Goal: Find specific page/section: Find specific page/section

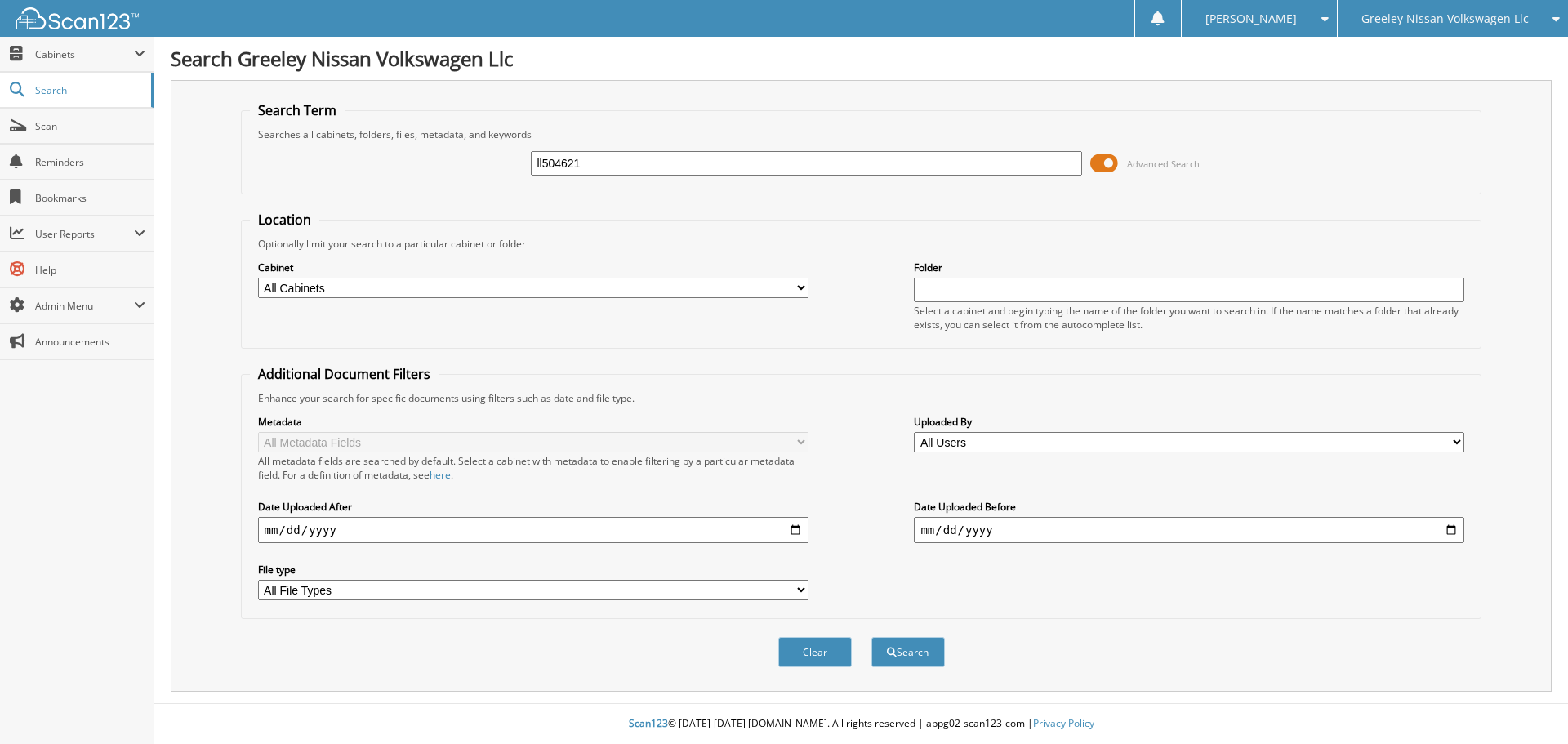
type input "ll504621"
click at [871, 638] on button "Search" at bounding box center [908, 653] width 74 height 30
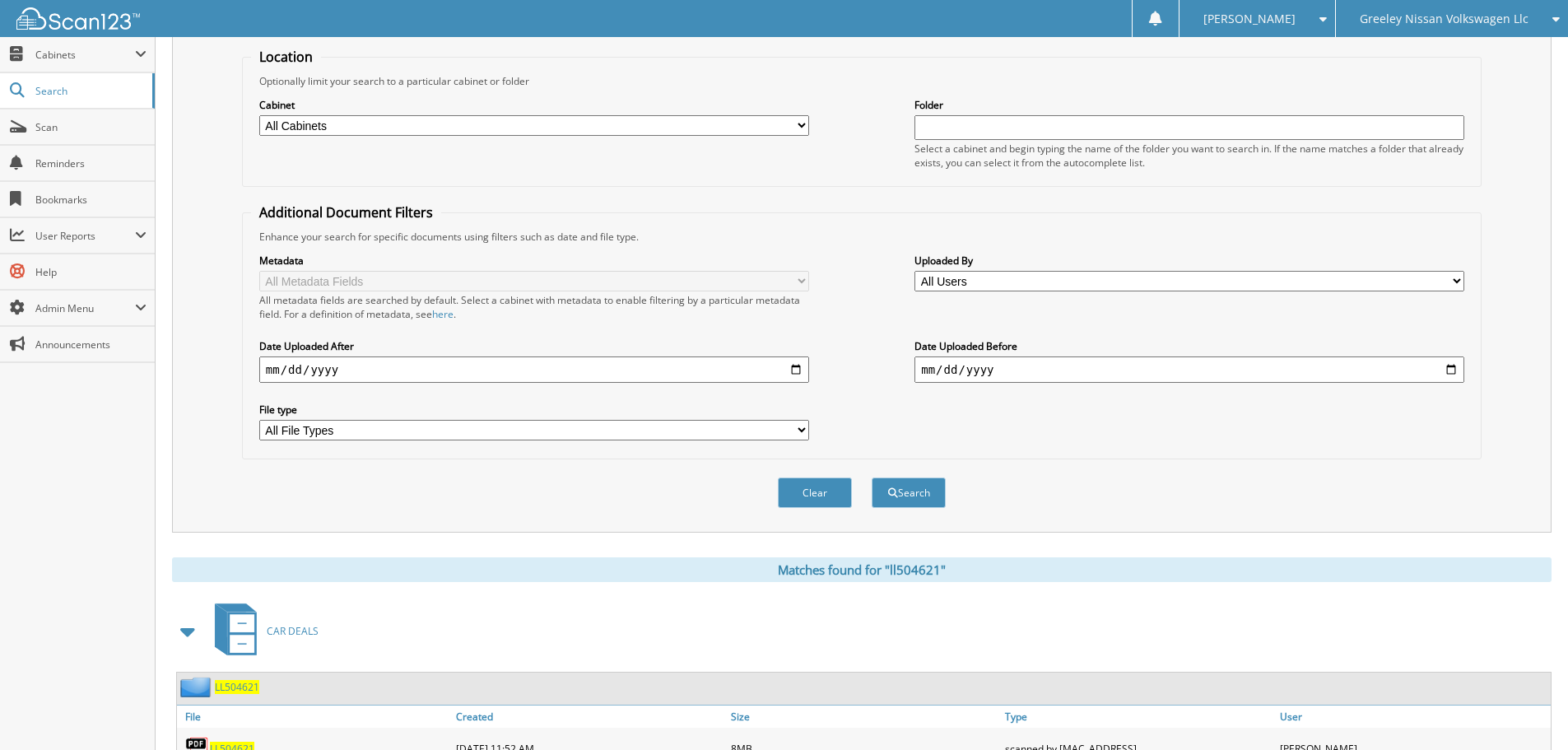
scroll to position [276, 0]
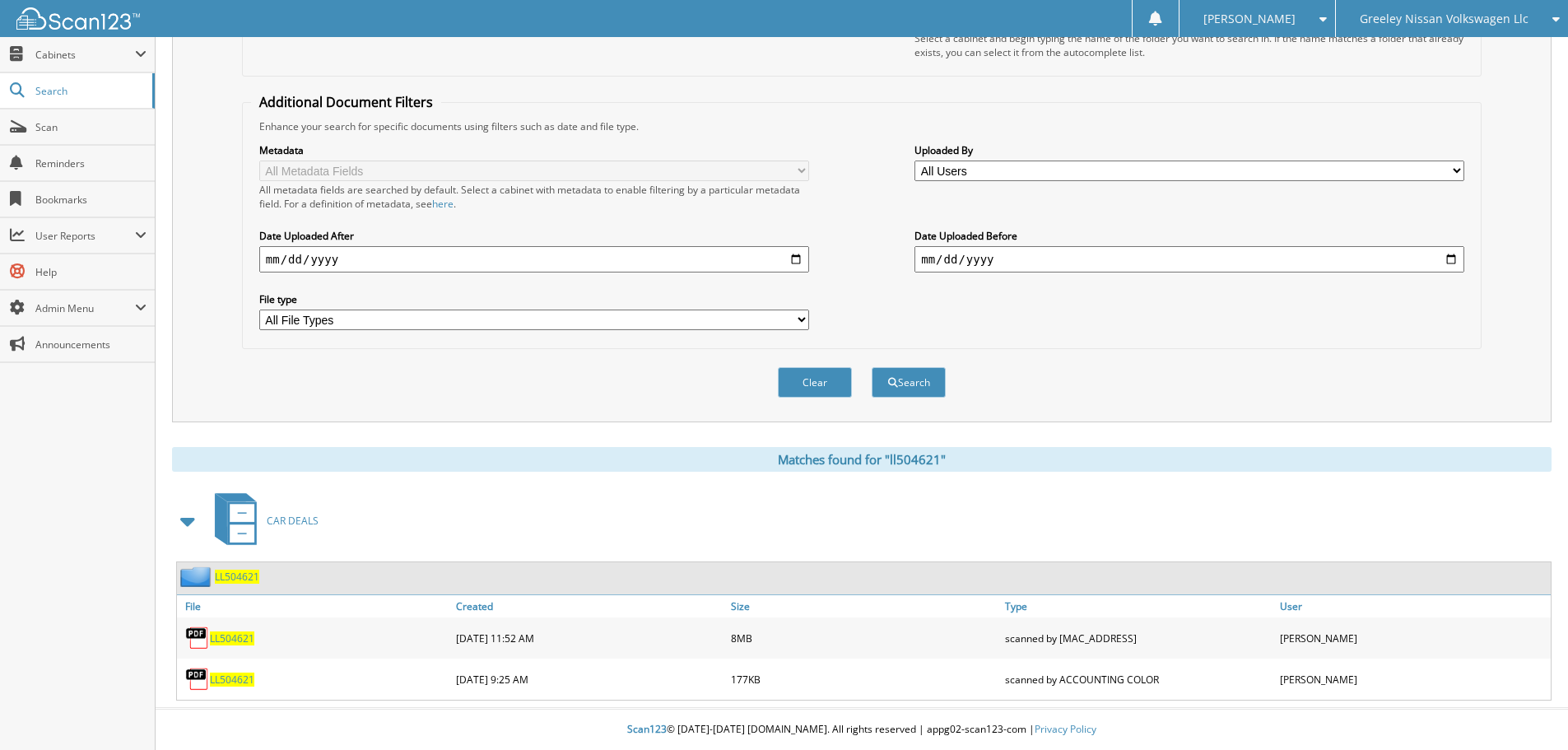
click at [231, 643] on span "LL504621" at bounding box center [232, 639] width 45 height 14
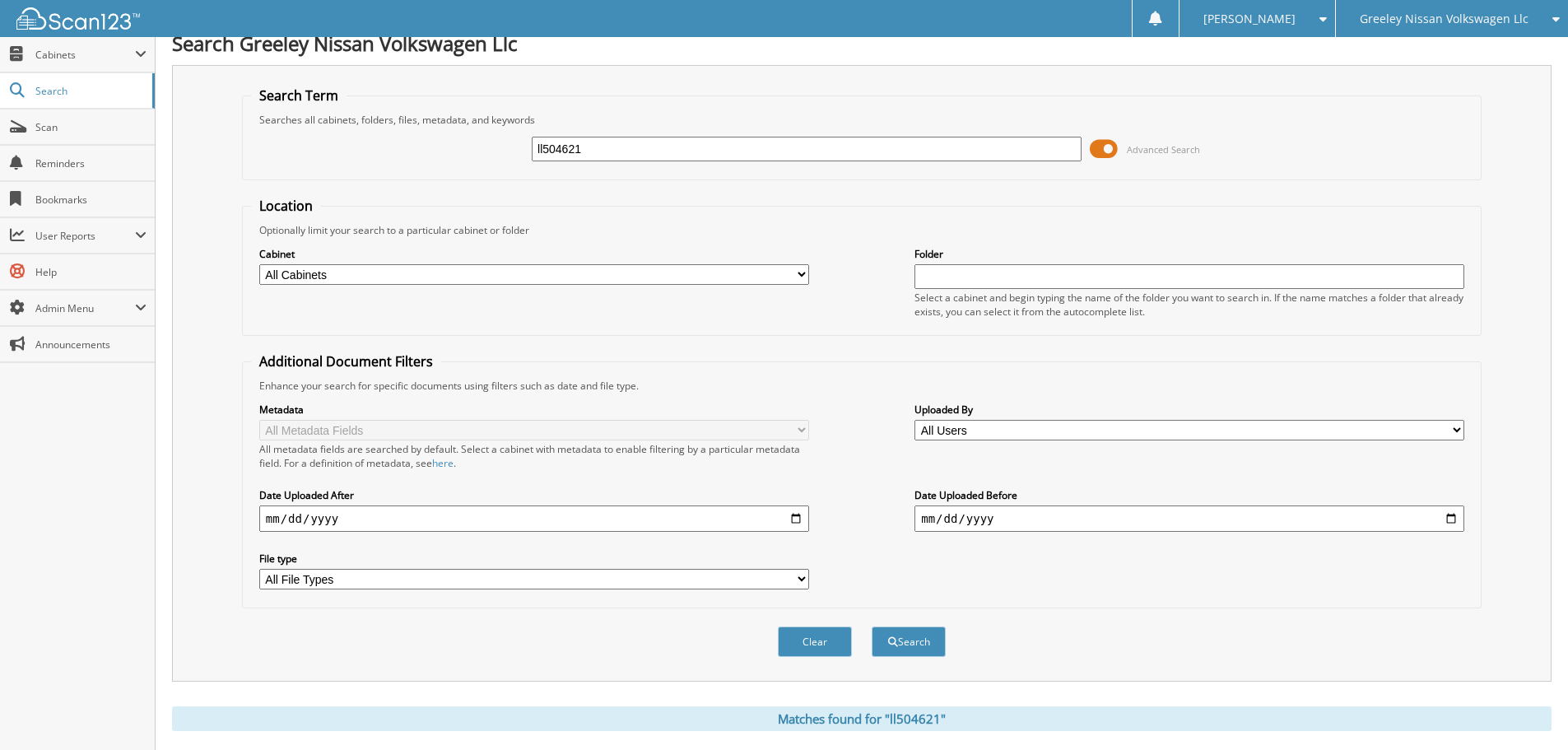
scroll to position [0, 0]
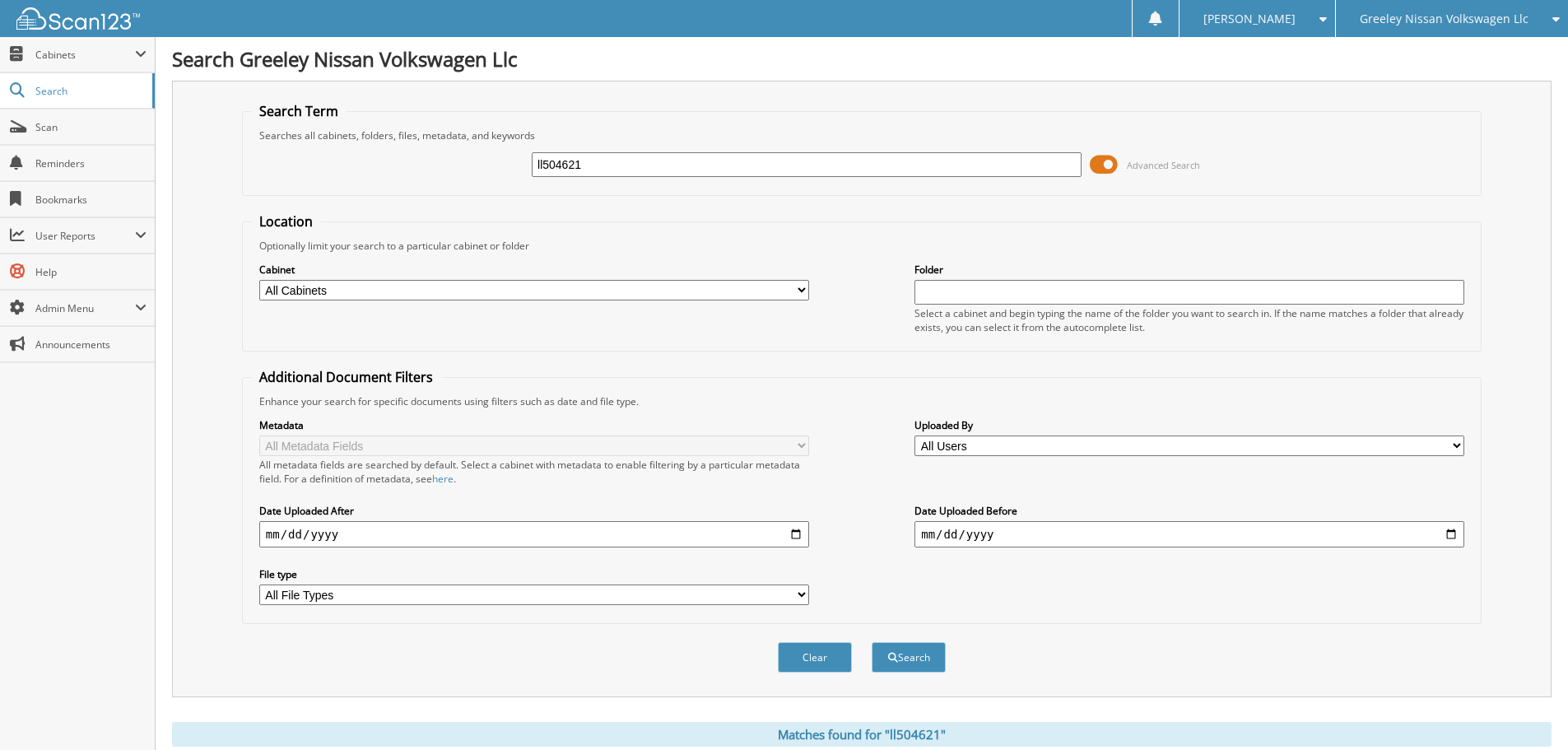
click at [658, 172] on input "ll504621" at bounding box center [806, 164] width 549 height 25
type input "nw480603b"
click at [872, 643] on button "Search" at bounding box center [909, 658] width 74 height 30
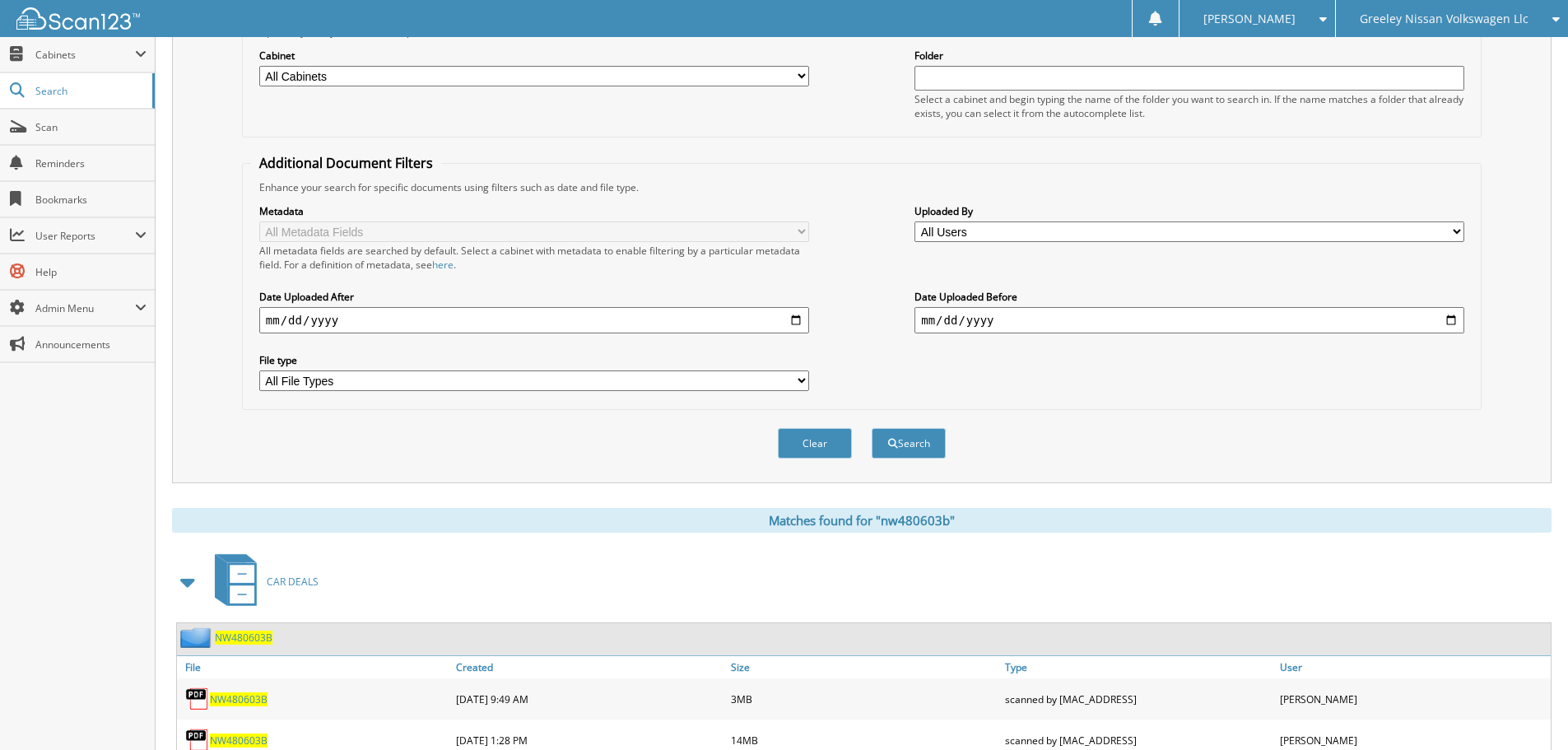
scroll to position [317, 0]
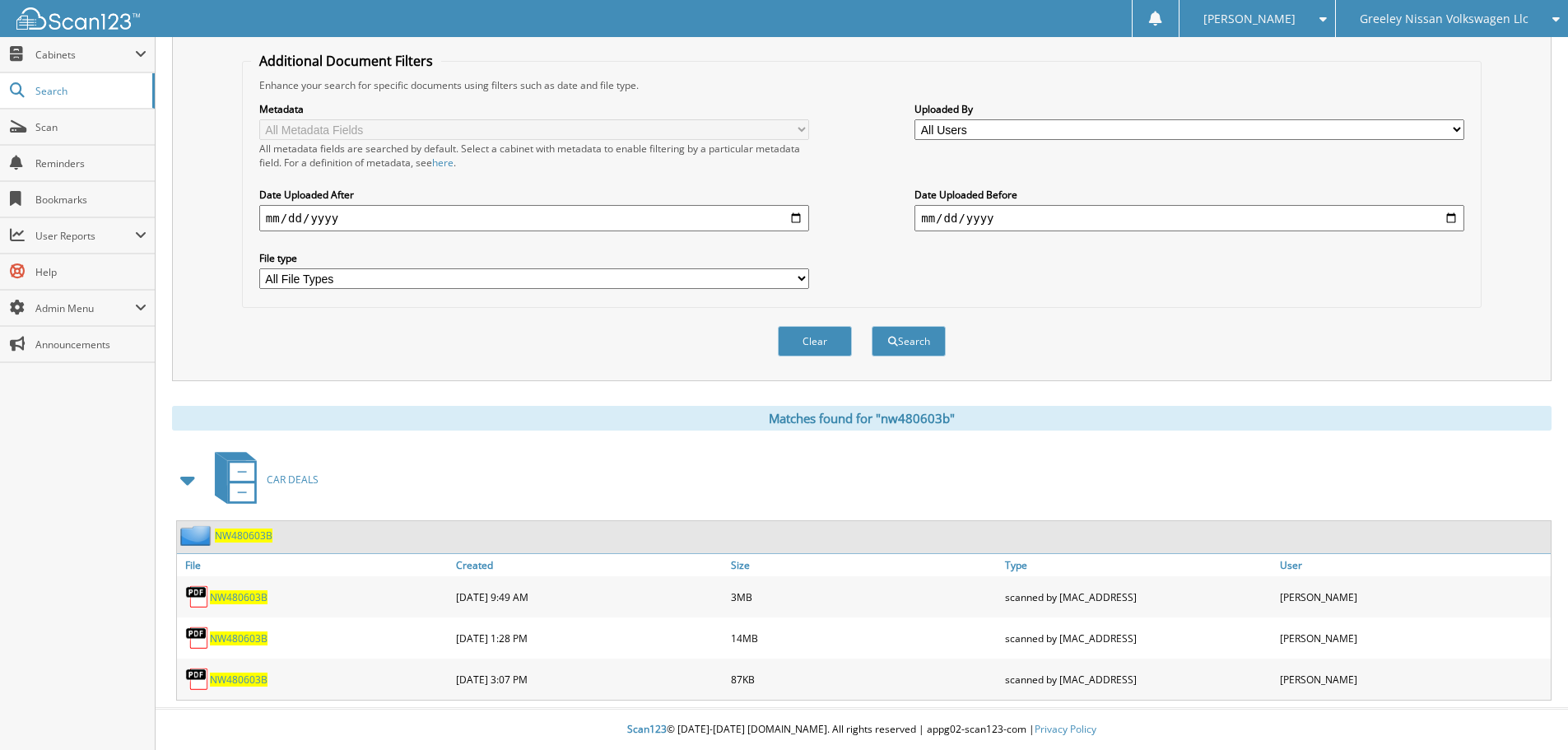
click at [247, 636] on span "NW480603B" at bounding box center [239, 639] width 57 height 14
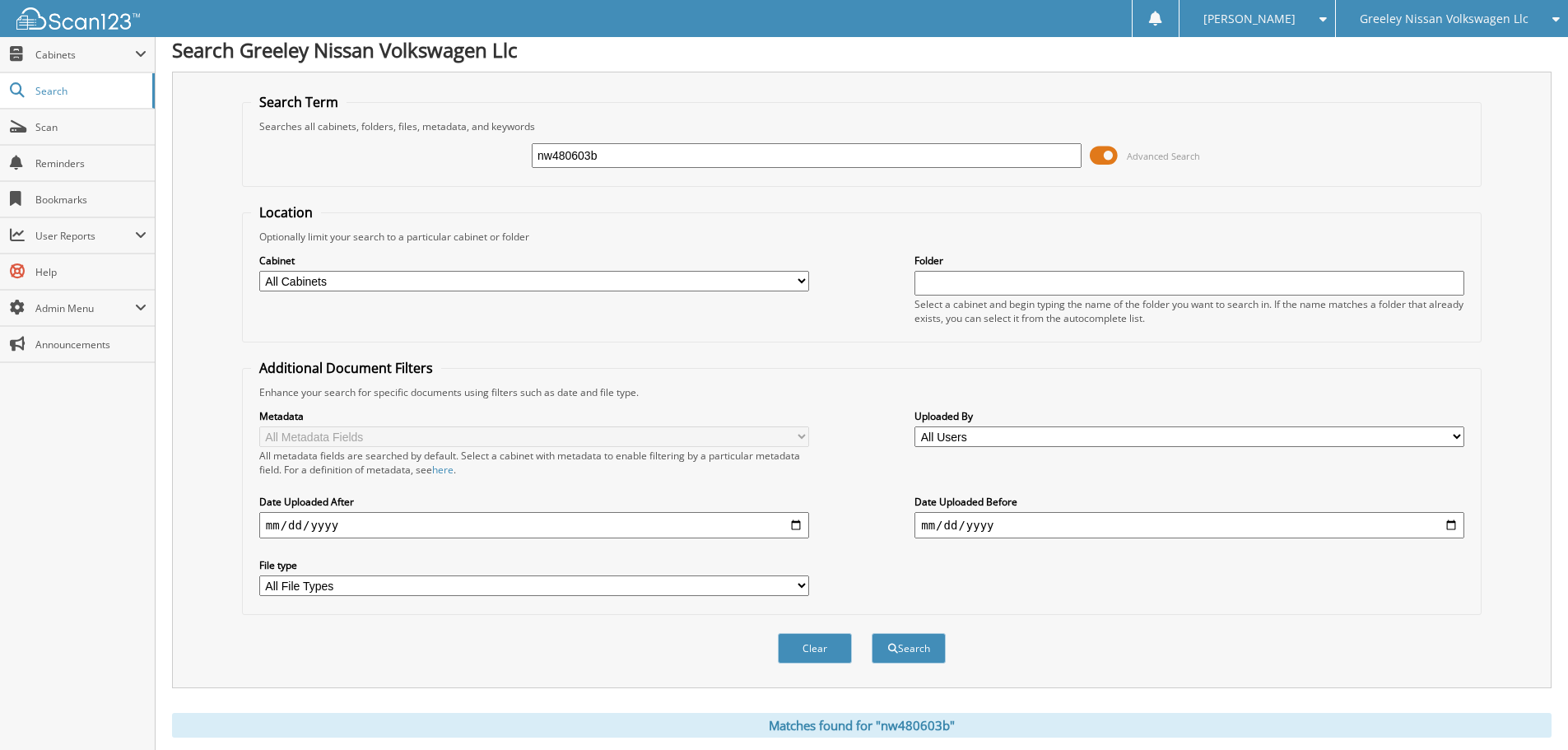
scroll to position [0, 0]
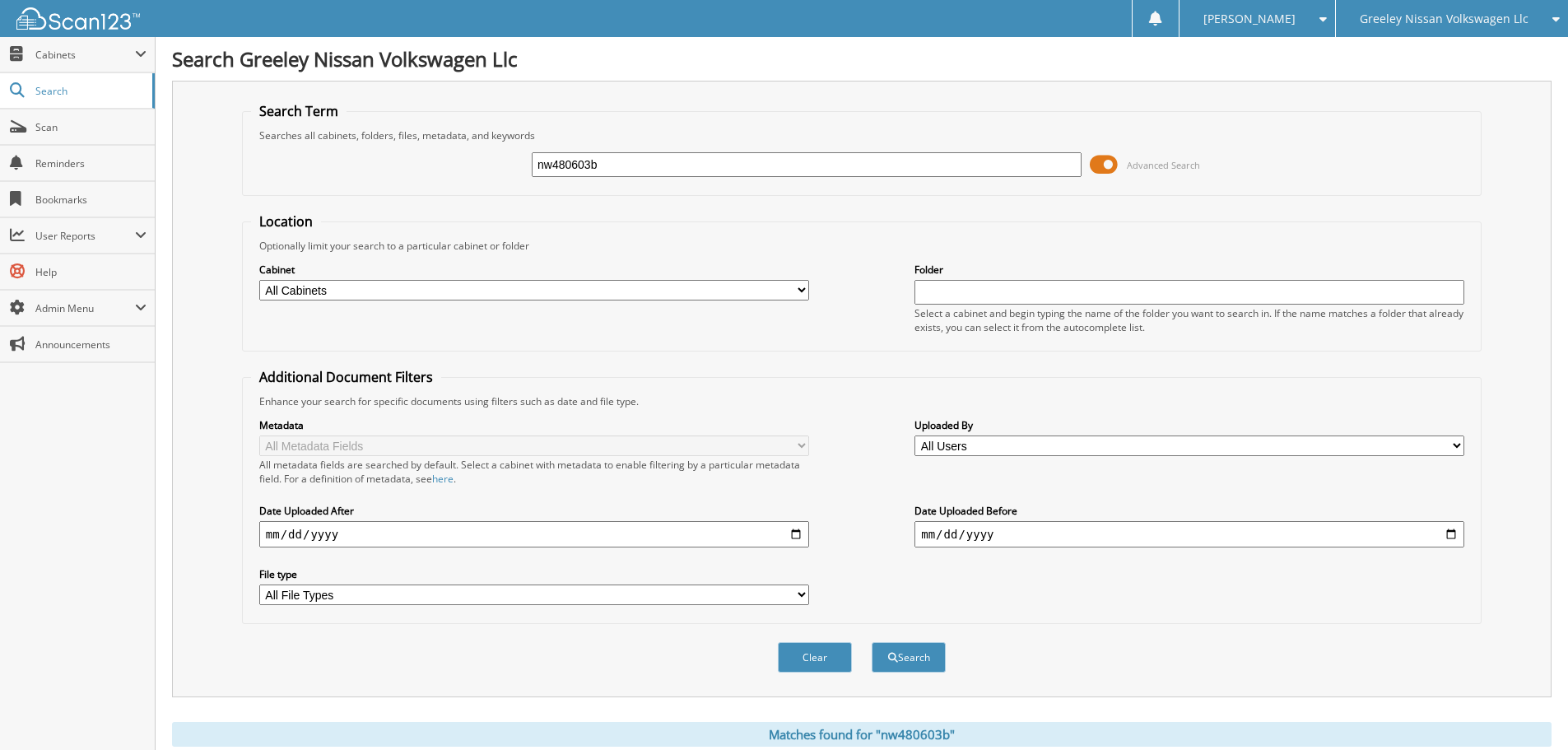
click at [758, 167] on input "nw480603b" at bounding box center [806, 164] width 549 height 25
type input "LM096706"
click at [872, 643] on button "Search" at bounding box center [909, 658] width 74 height 30
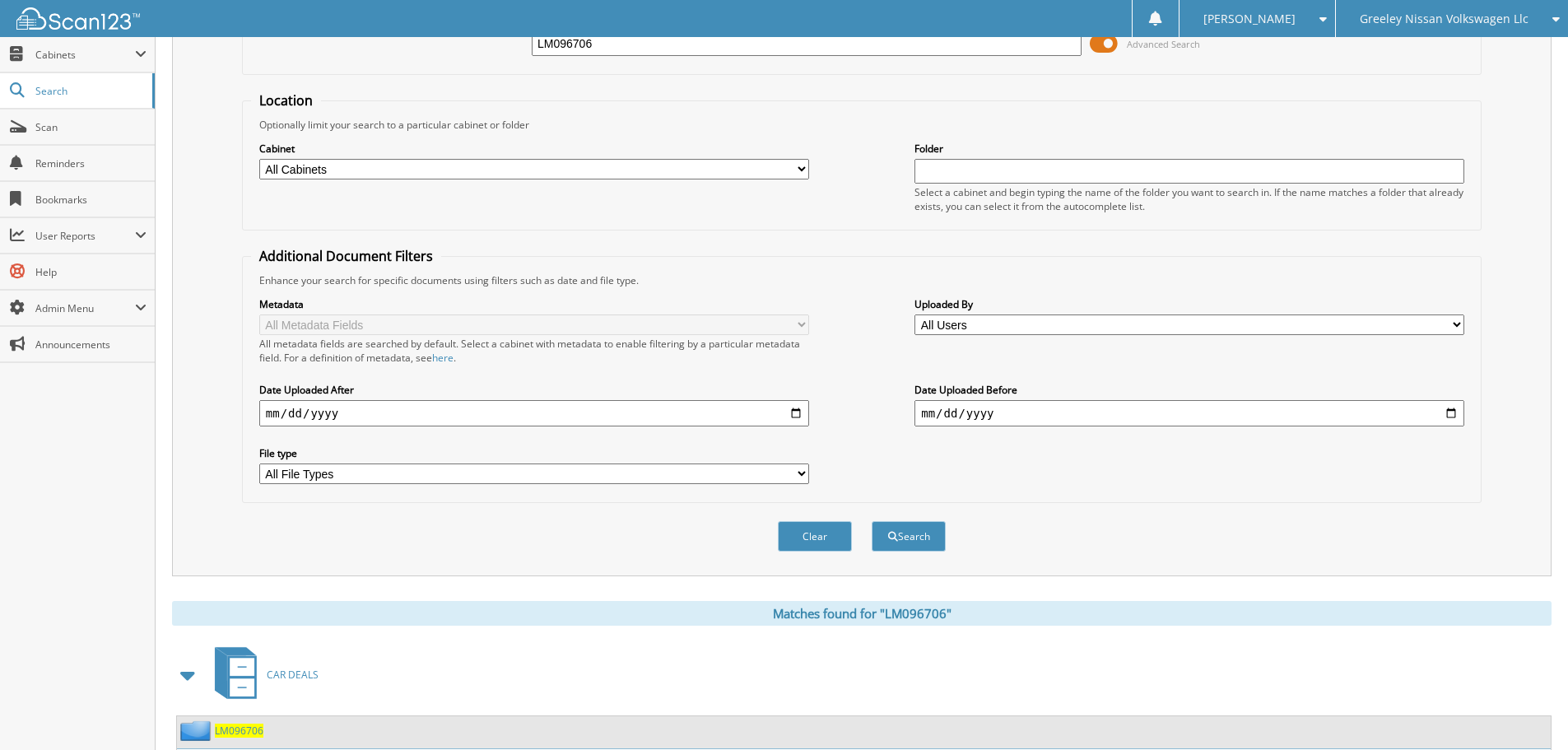
scroll to position [276, 0]
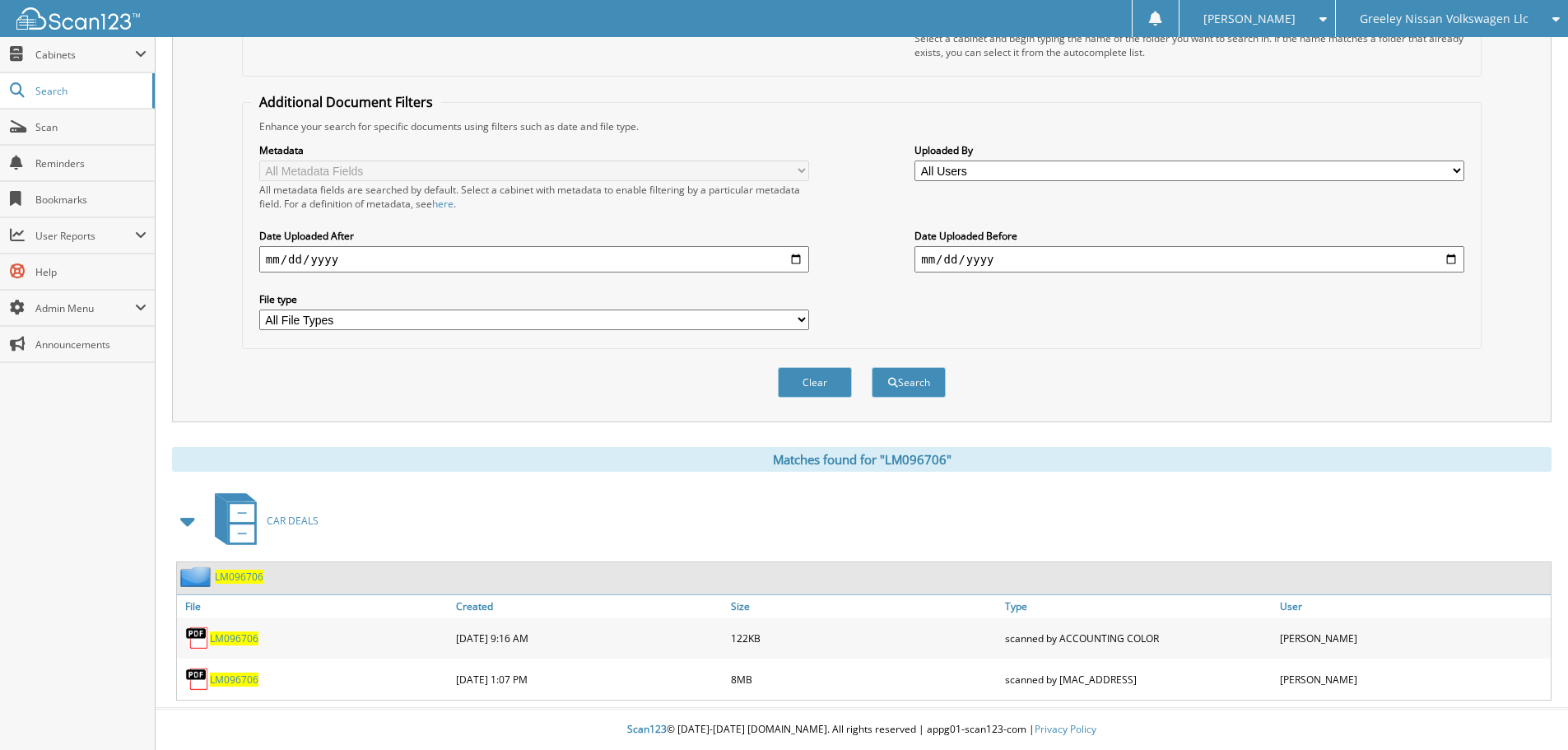
click at [238, 685] on span "LM096706" at bounding box center [234, 680] width 48 height 14
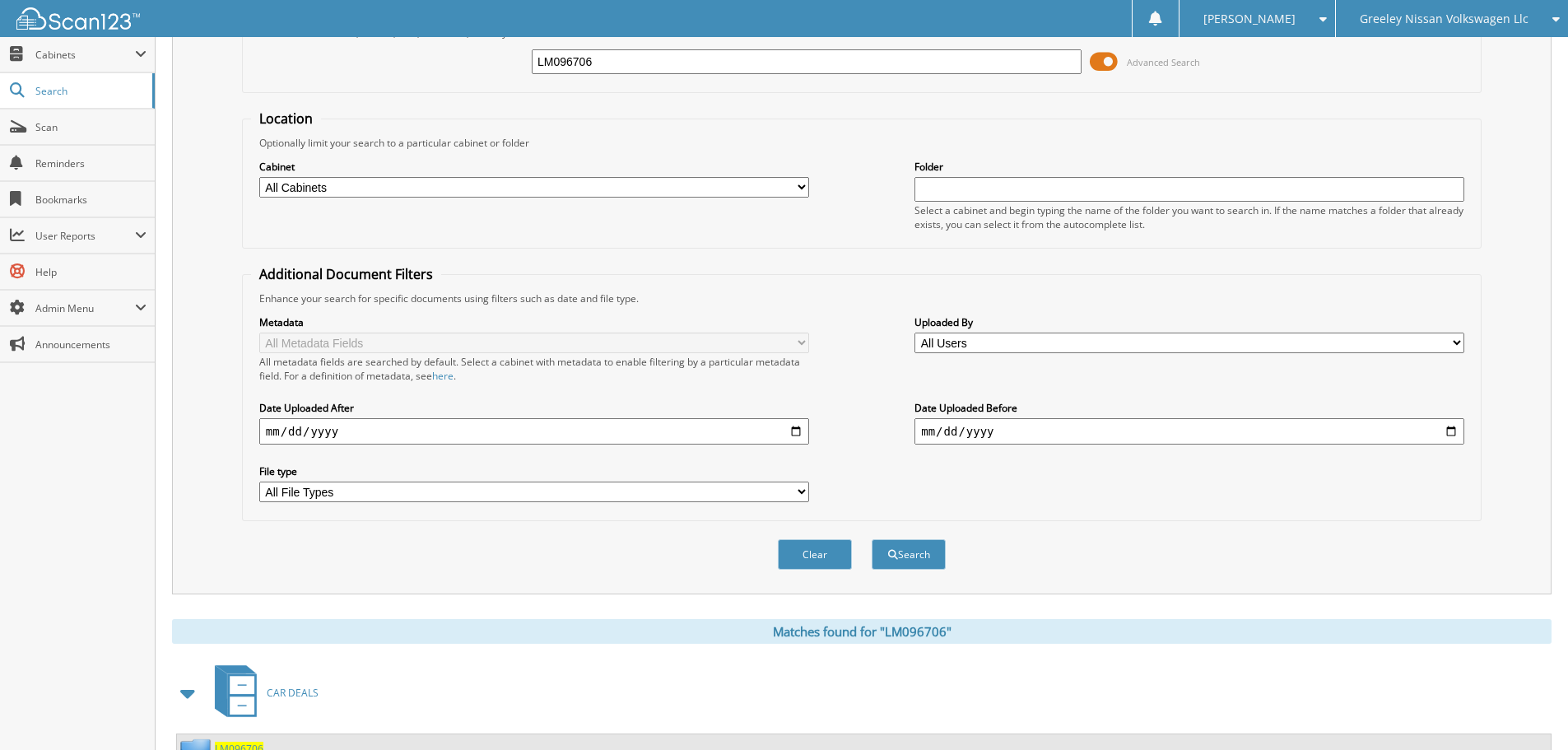
scroll to position [0, 0]
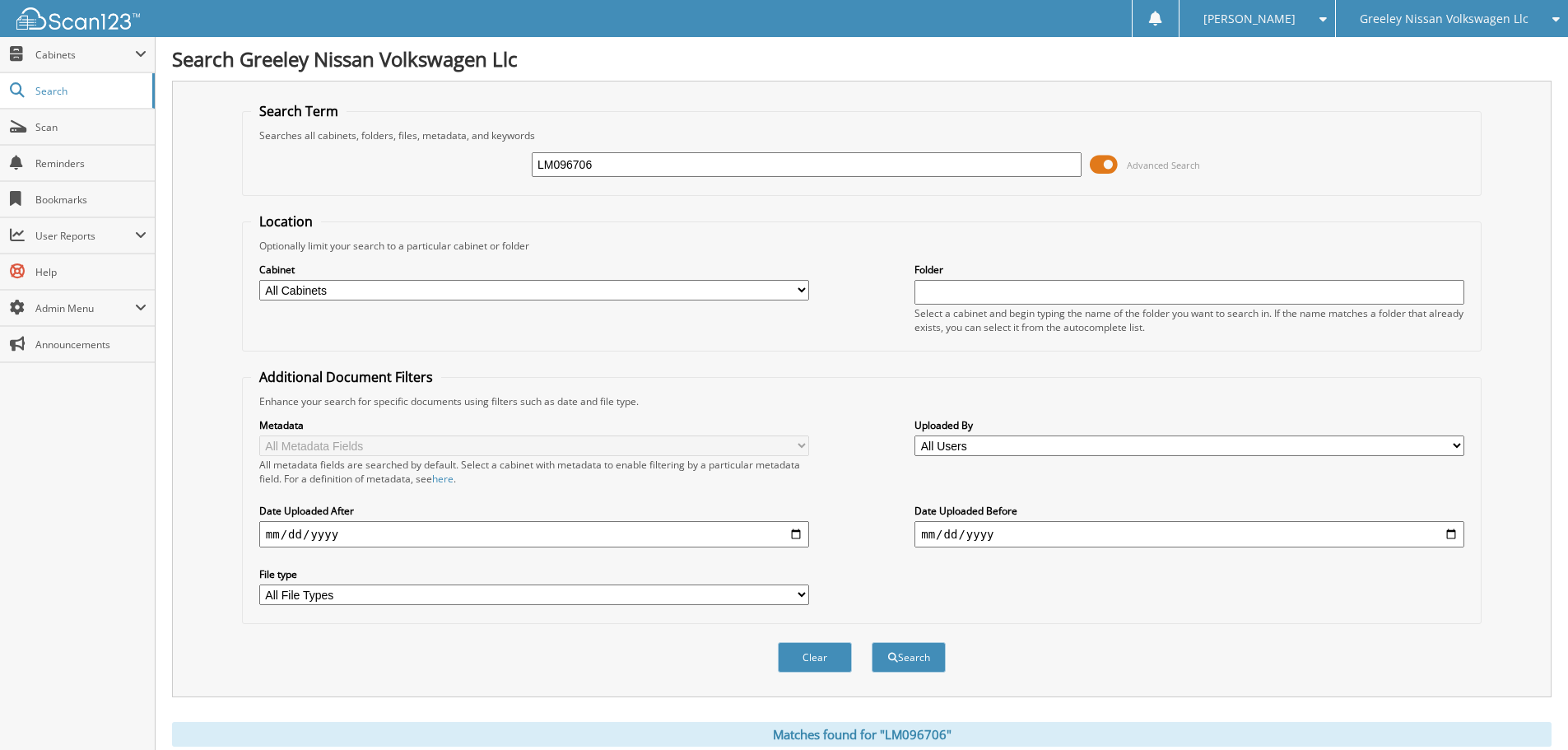
click at [716, 169] on input "LM096706" at bounding box center [806, 164] width 549 height 25
click at [715, 169] on input "LM096706" at bounding box center [806, 164] width 549 height 25
type input "LM115630"
click at [872, 643] on button "Search" at bounding box center [909, 658] width 74 height 30
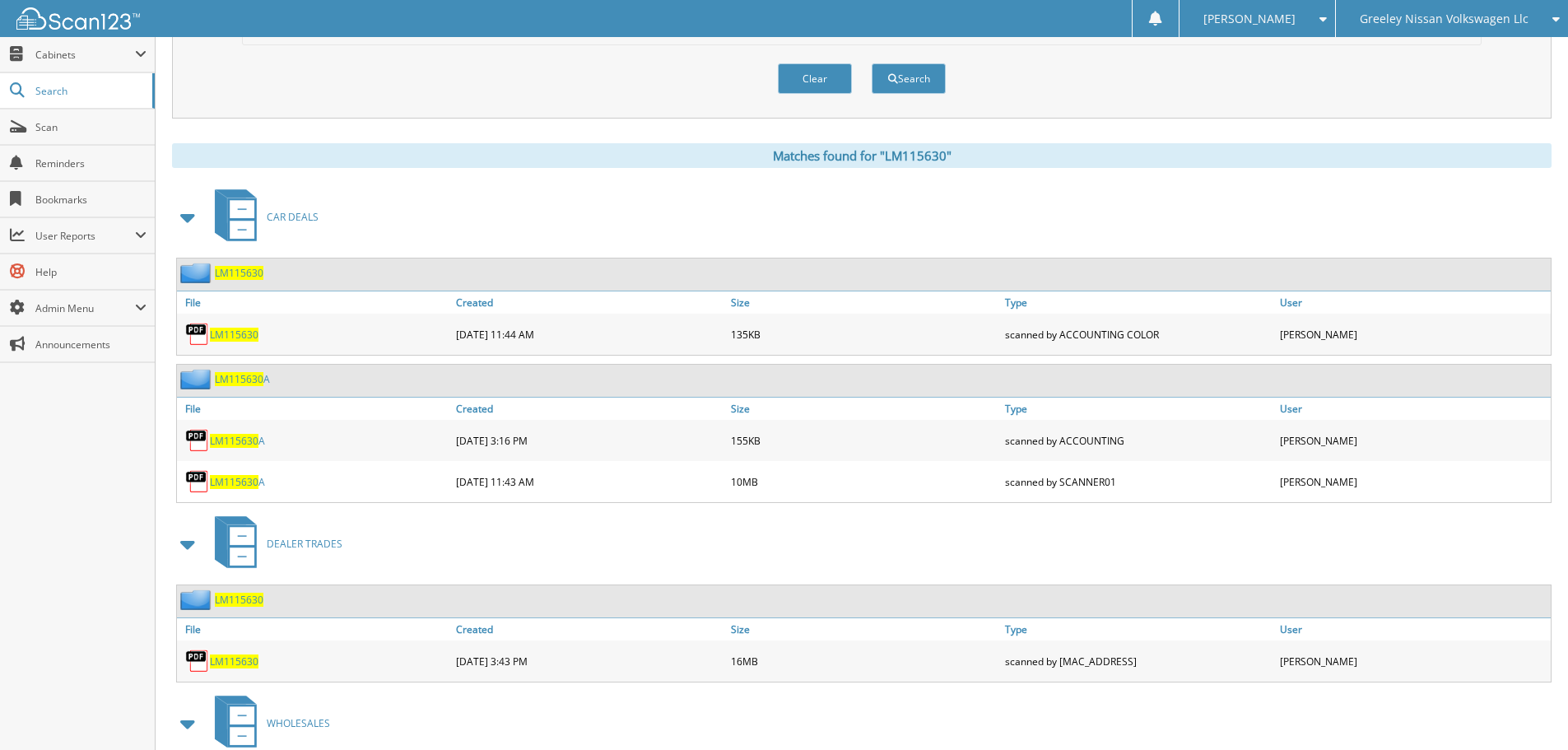
scroll to position [577, 0]
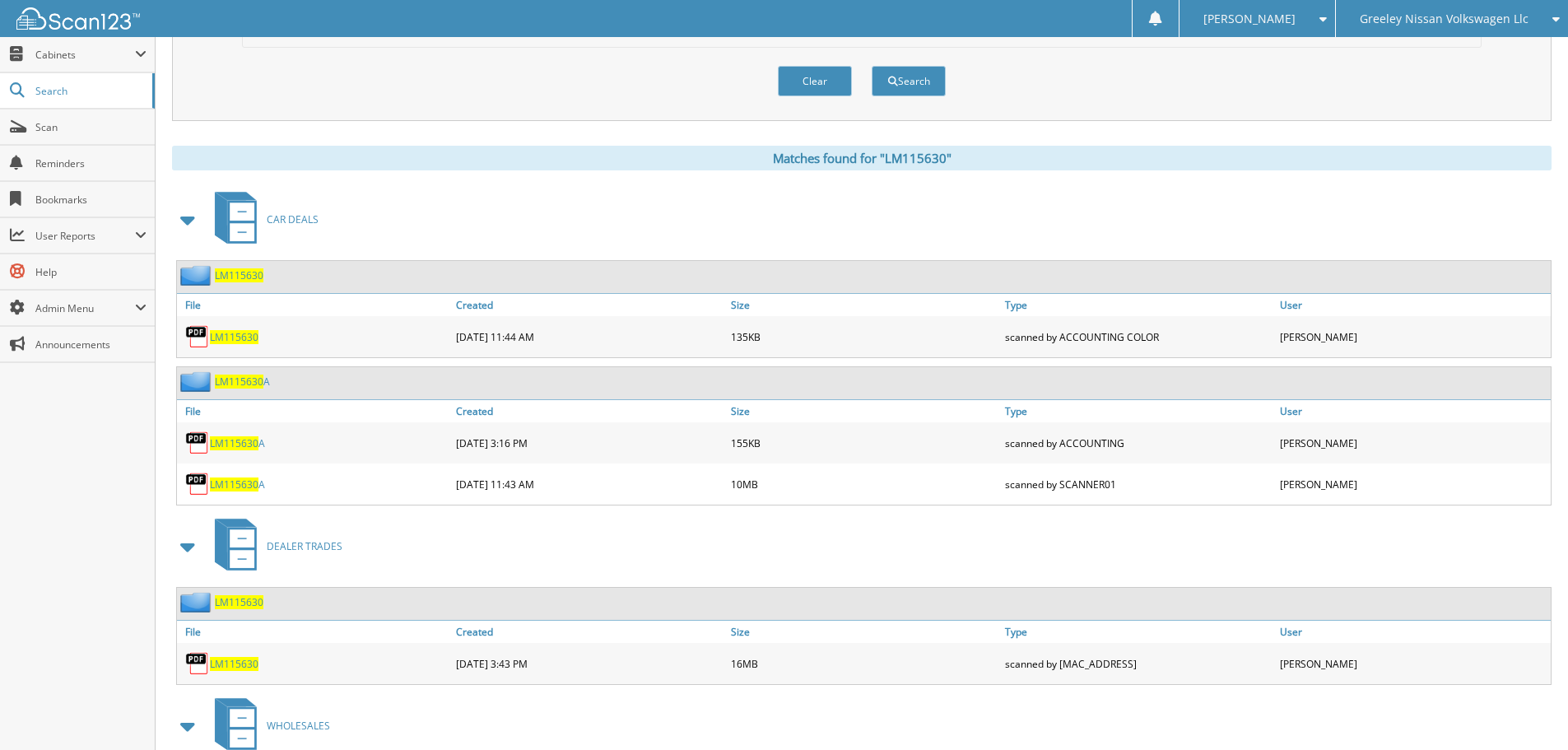
click at [233, 329] on div "LM115630" at bounding box center [314, 336] width 275 height 33
click at [235, 339] on span "LM115630" at bounding box center [234, 337] width 48 height 14
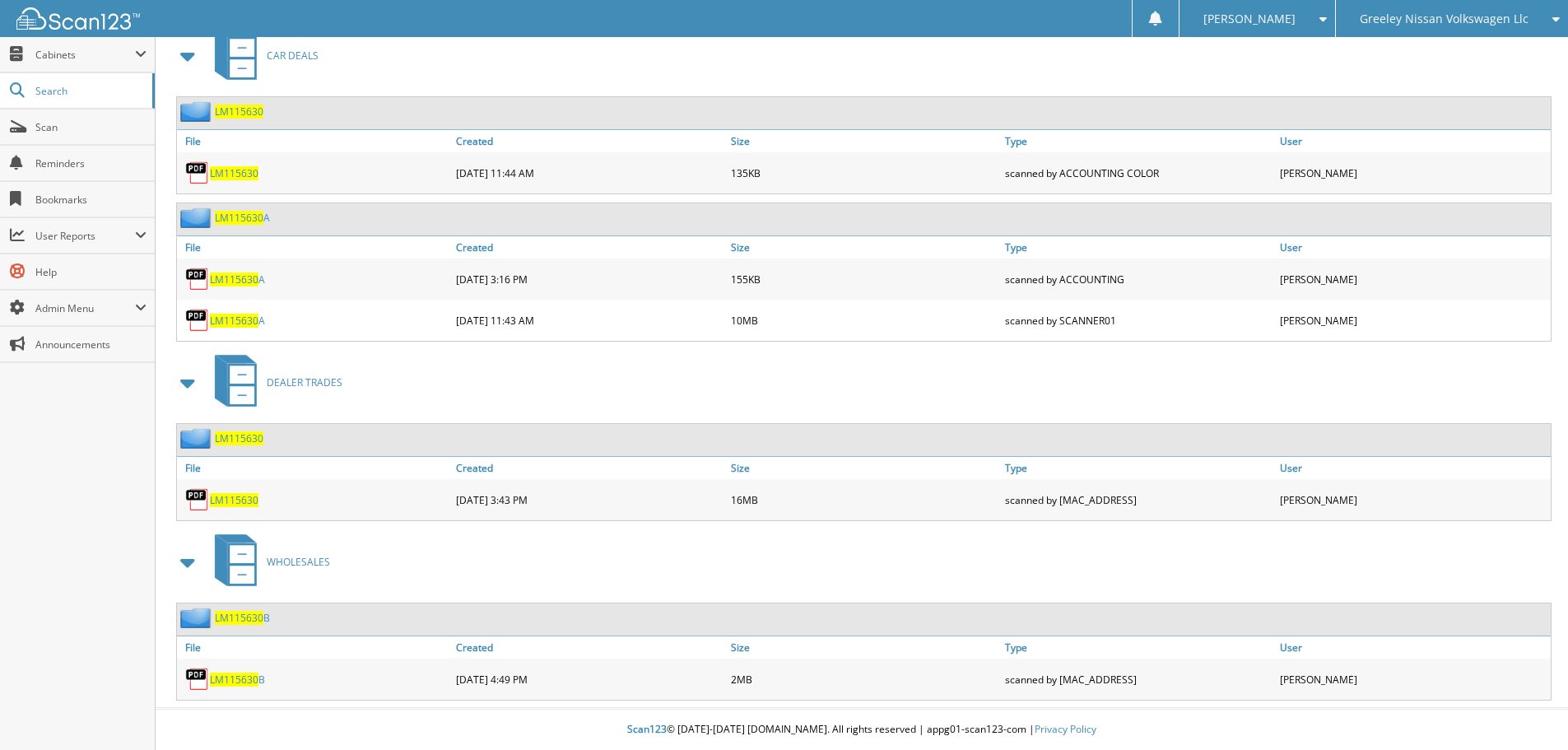
click at [241, 493] on span "LM115630" at bounding box center [234, 501] width 48 height 14
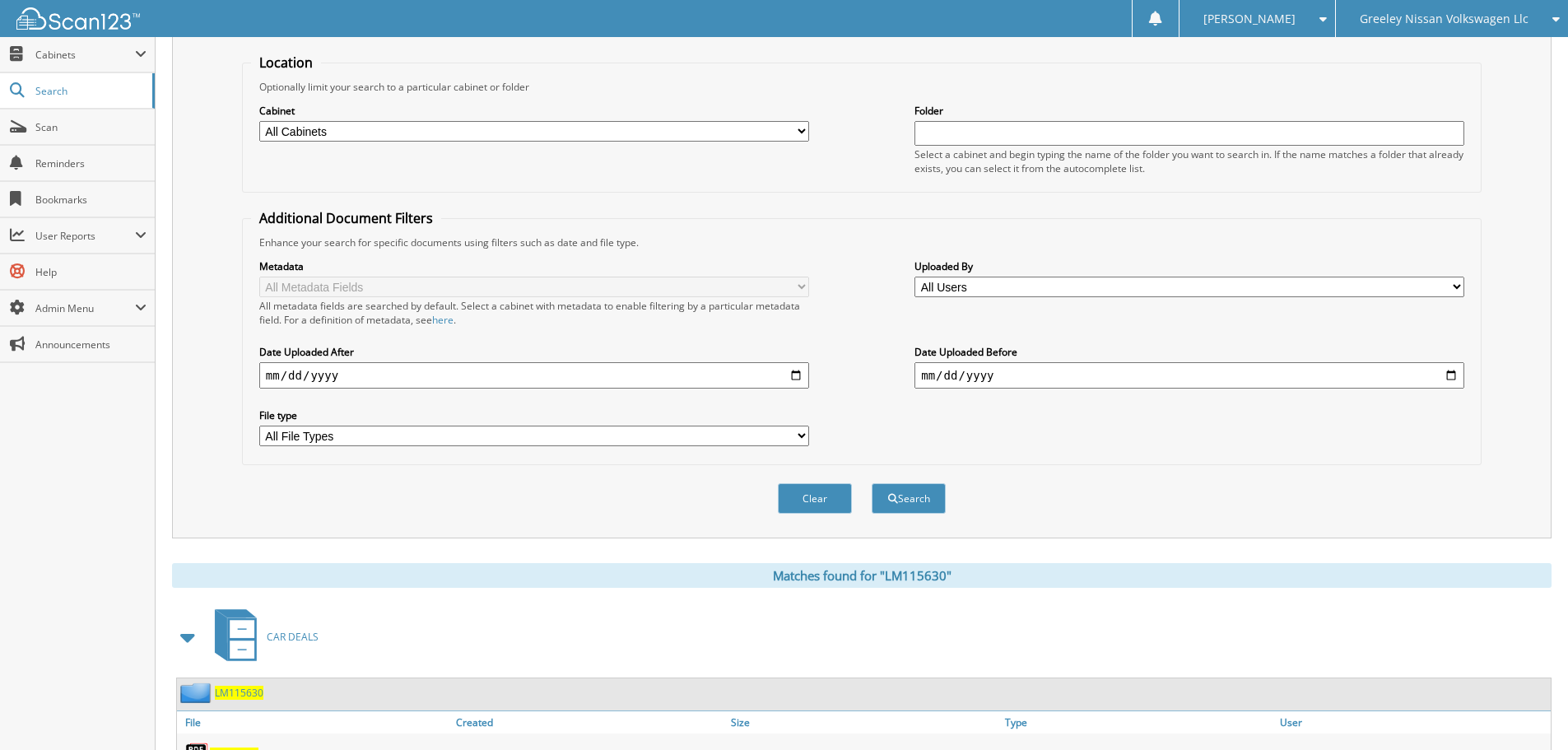
scroll to position [0, 0]
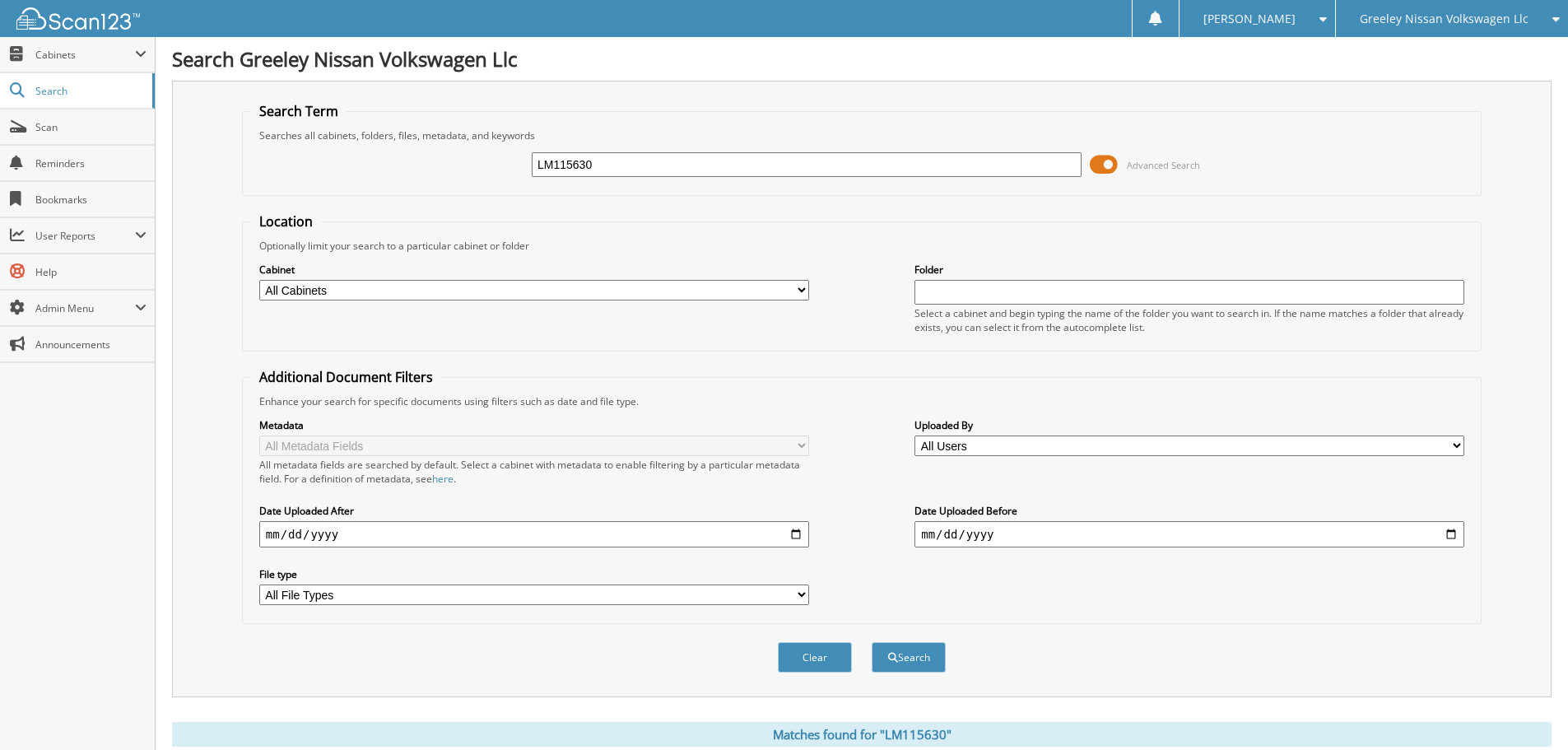
click at [644, 178] on div "LM115630 Advanced Search" at bounding box center [861, 164] width 1221 height 45
click at [642, 167] on input "LM115630" at bounding box center [806, 164] width 549 height 25
click at [643, 166] on input "LM115630" at bounding box center [806, 164] width 549 height 25
type input "RC5150274"
click at [872, 643] on button "Search" at bounding box center [909, 658] width 74 height 30
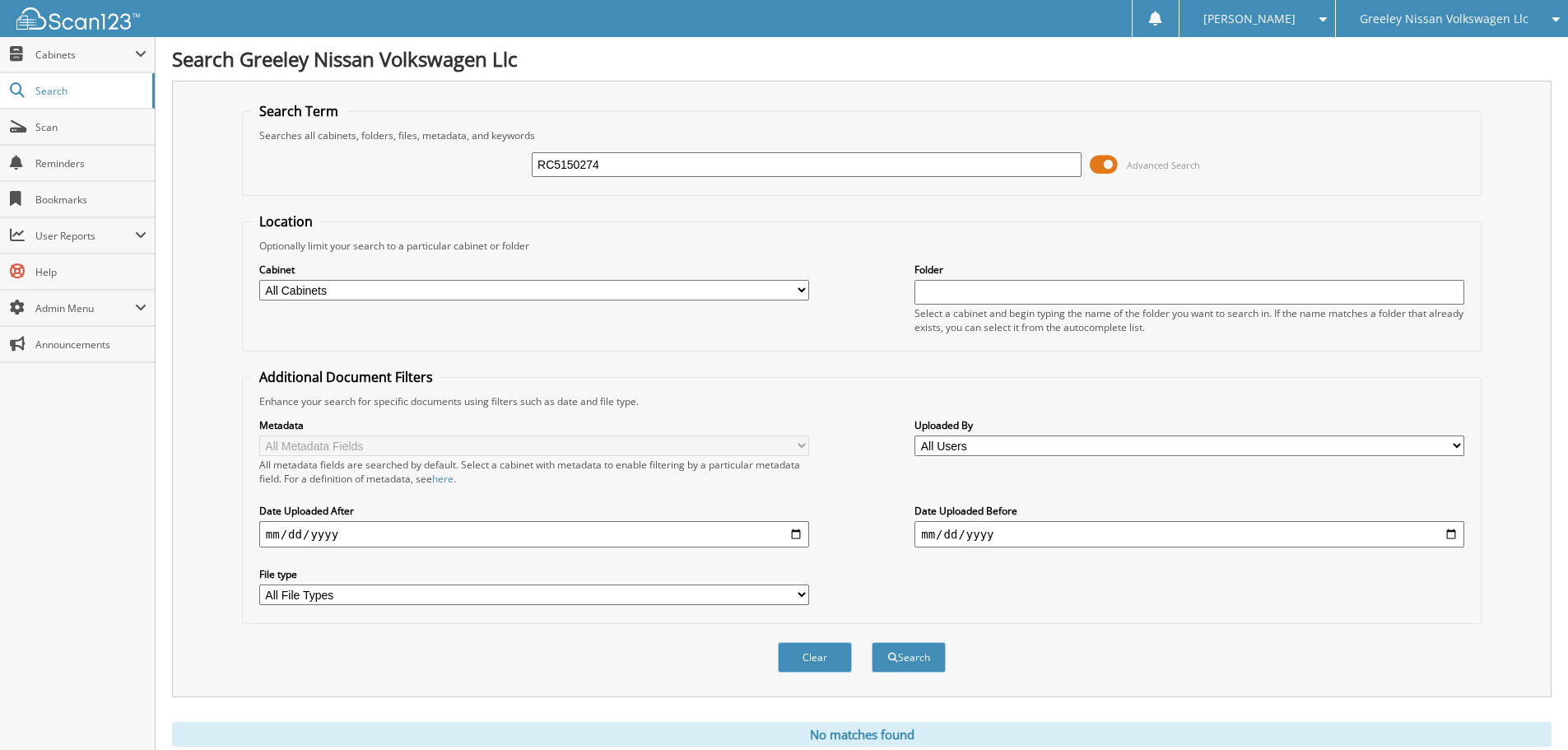
click at [646, 168] on input "RC5150274" at bounding box center [806, 164] width 549 height 25
type input "RC515027"
click at [872, 643] on button "Search" at bounding box center [909, 658] width 74 height 30
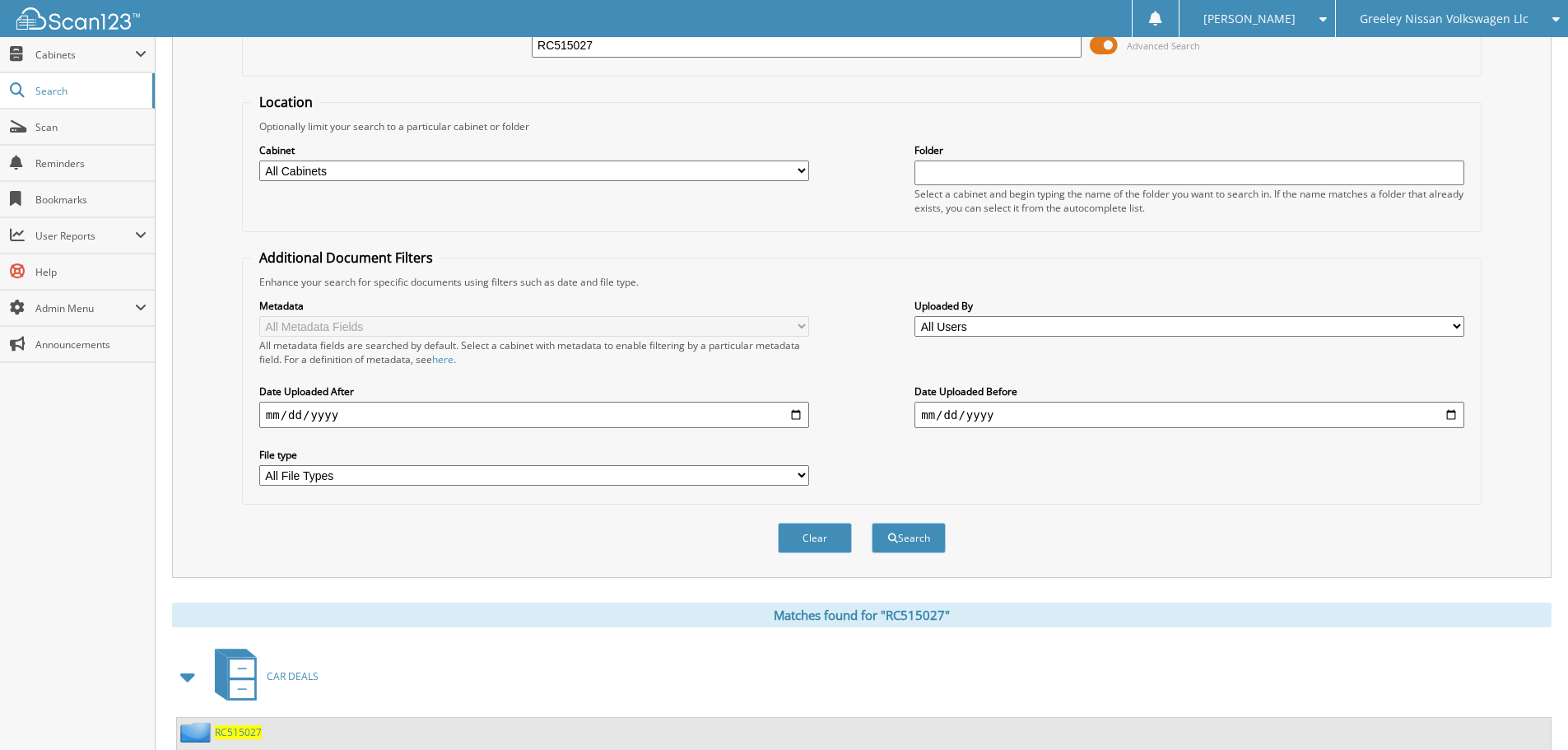
scroll to position [277, 0]
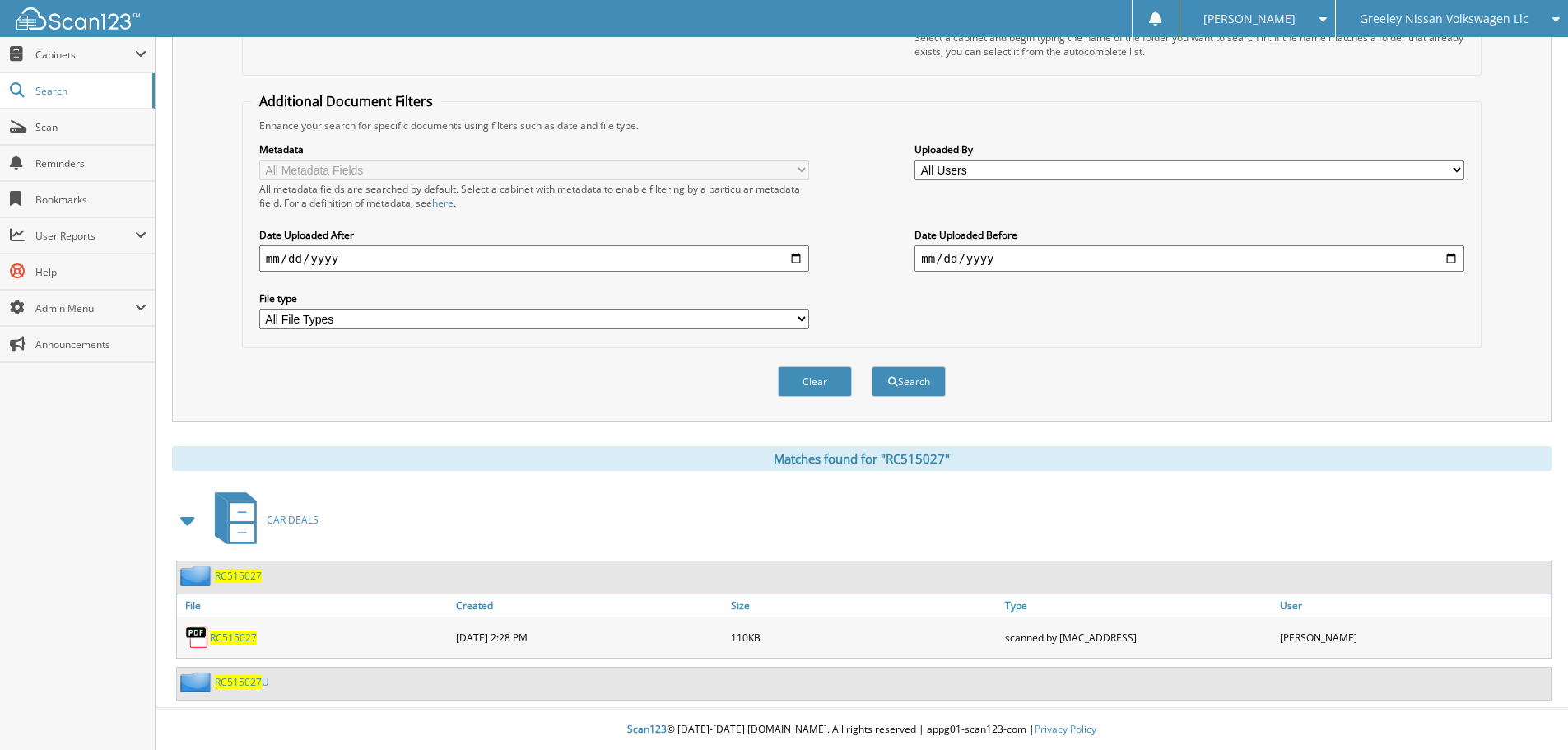
click at [241, 636] on span "RC515027" at bounding box center [233, 638] width 47 height 14
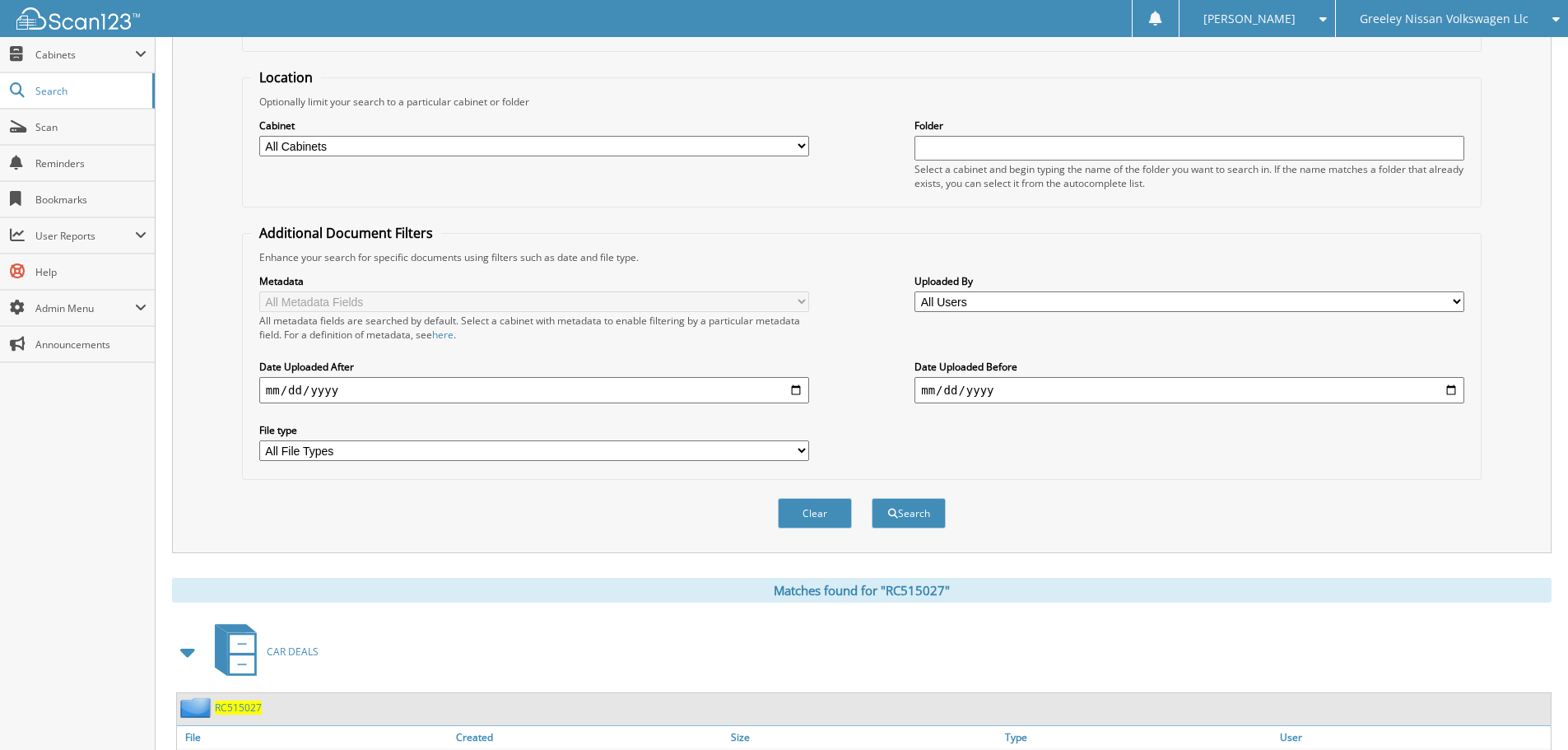
scroll to position [0, 0]
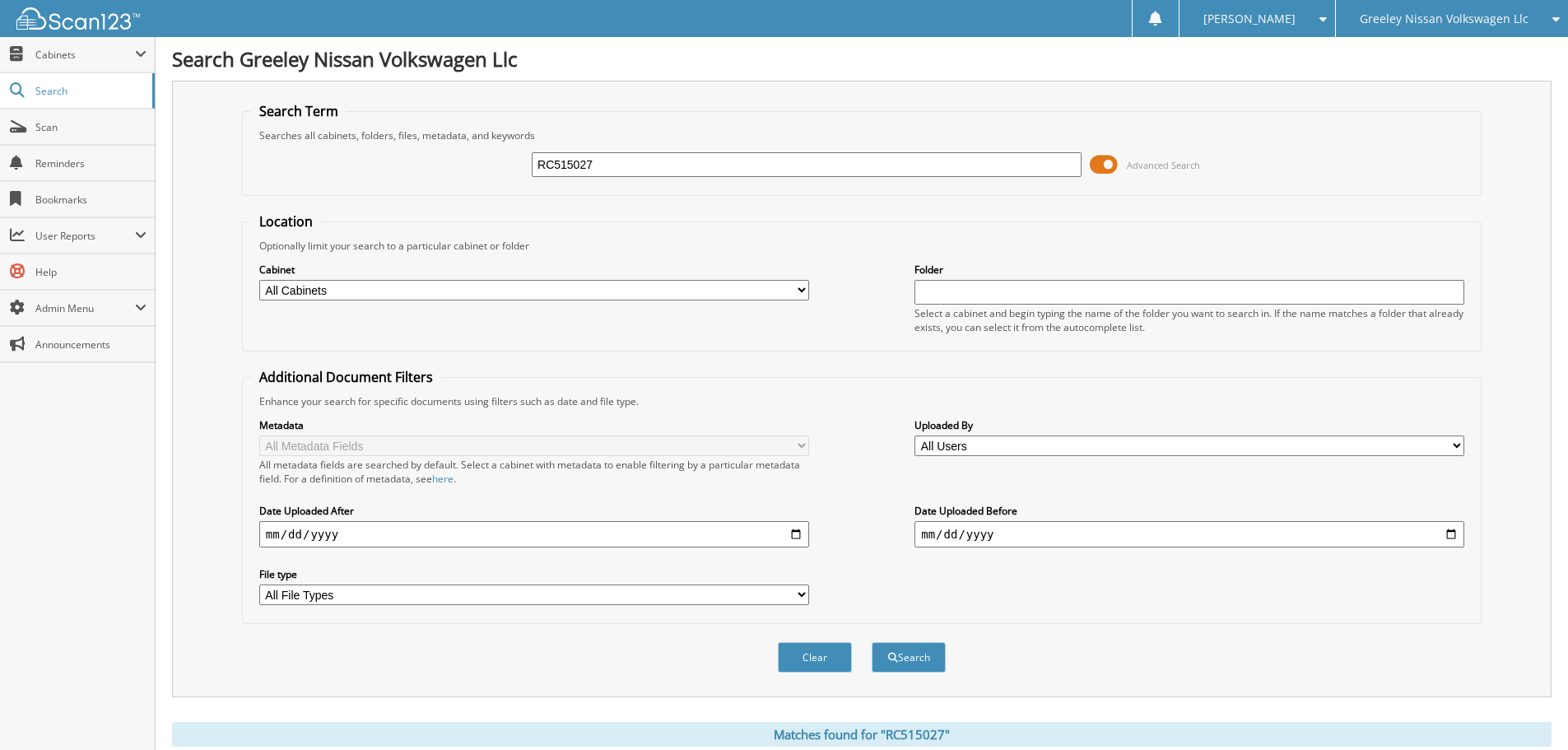
click at [658, 166] on input "RC515027" at bounding box center [806, 164] width 549 height 25
type input "PC051063A"
click at [872, 643] on button "Search" at bounding box center [909, 658] width 74 height 30
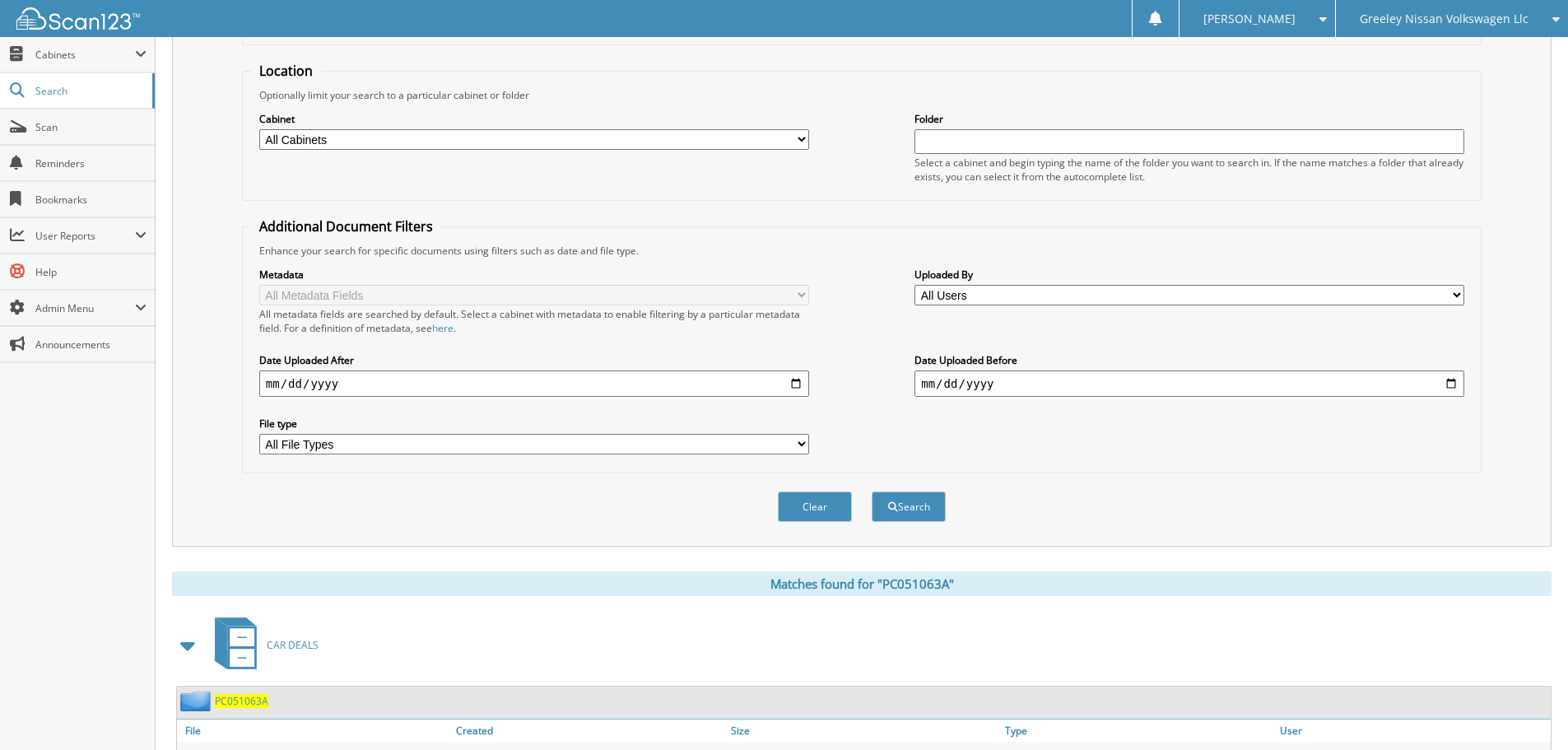
scroll to position [358, 0]
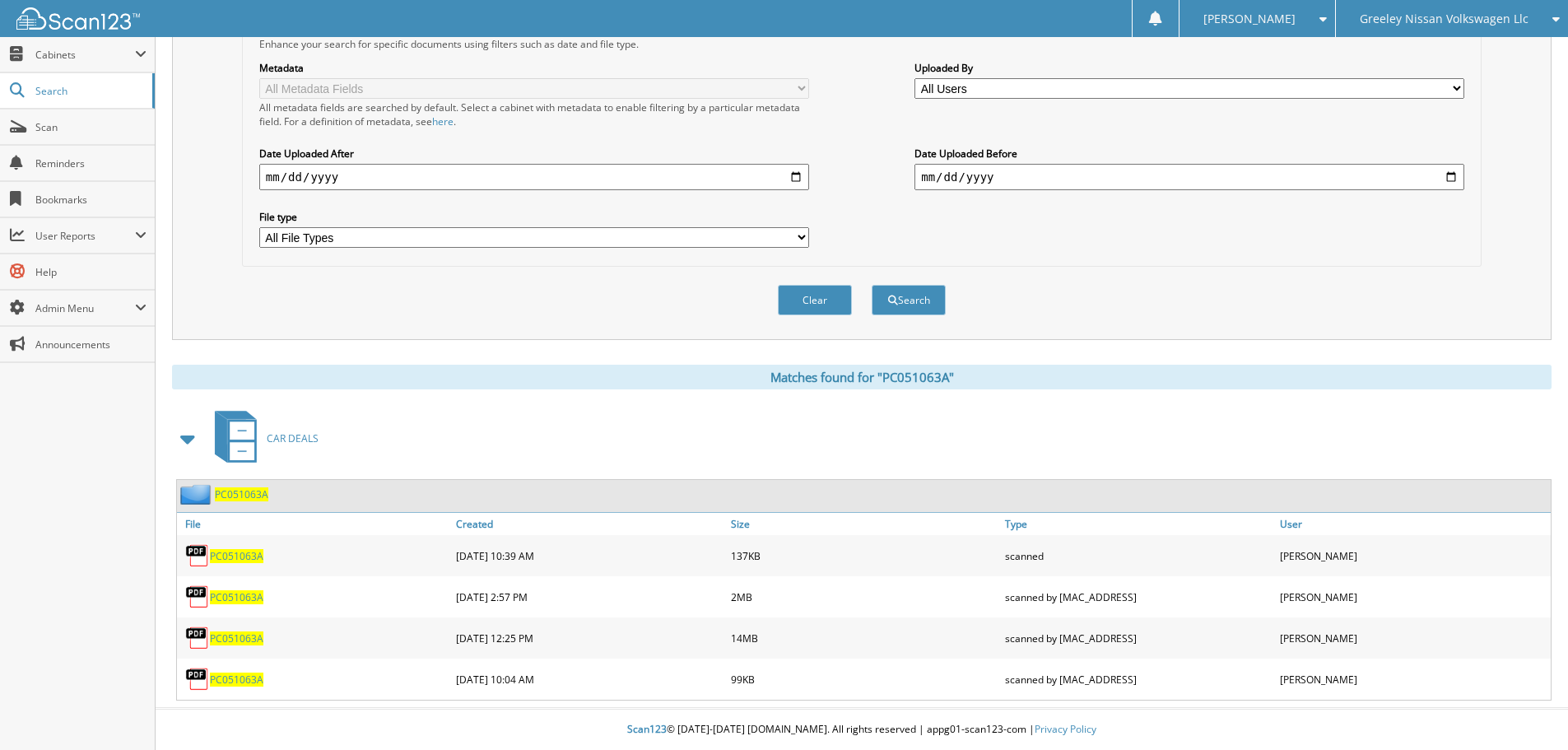
click at [247, 634] on span "PC051063A" at bounding box center [237, 639] width 54 height 14
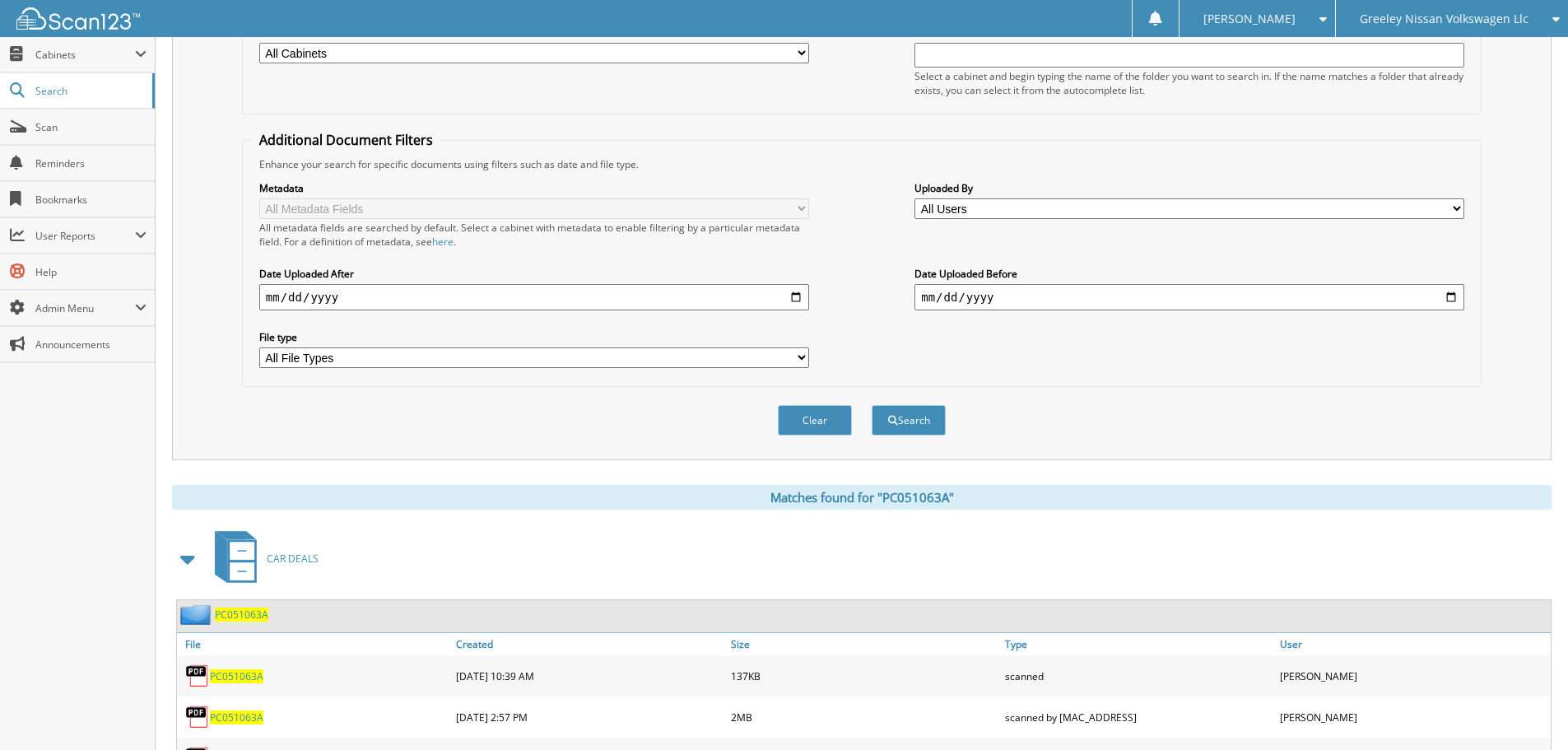
scroll to position [0, 0]
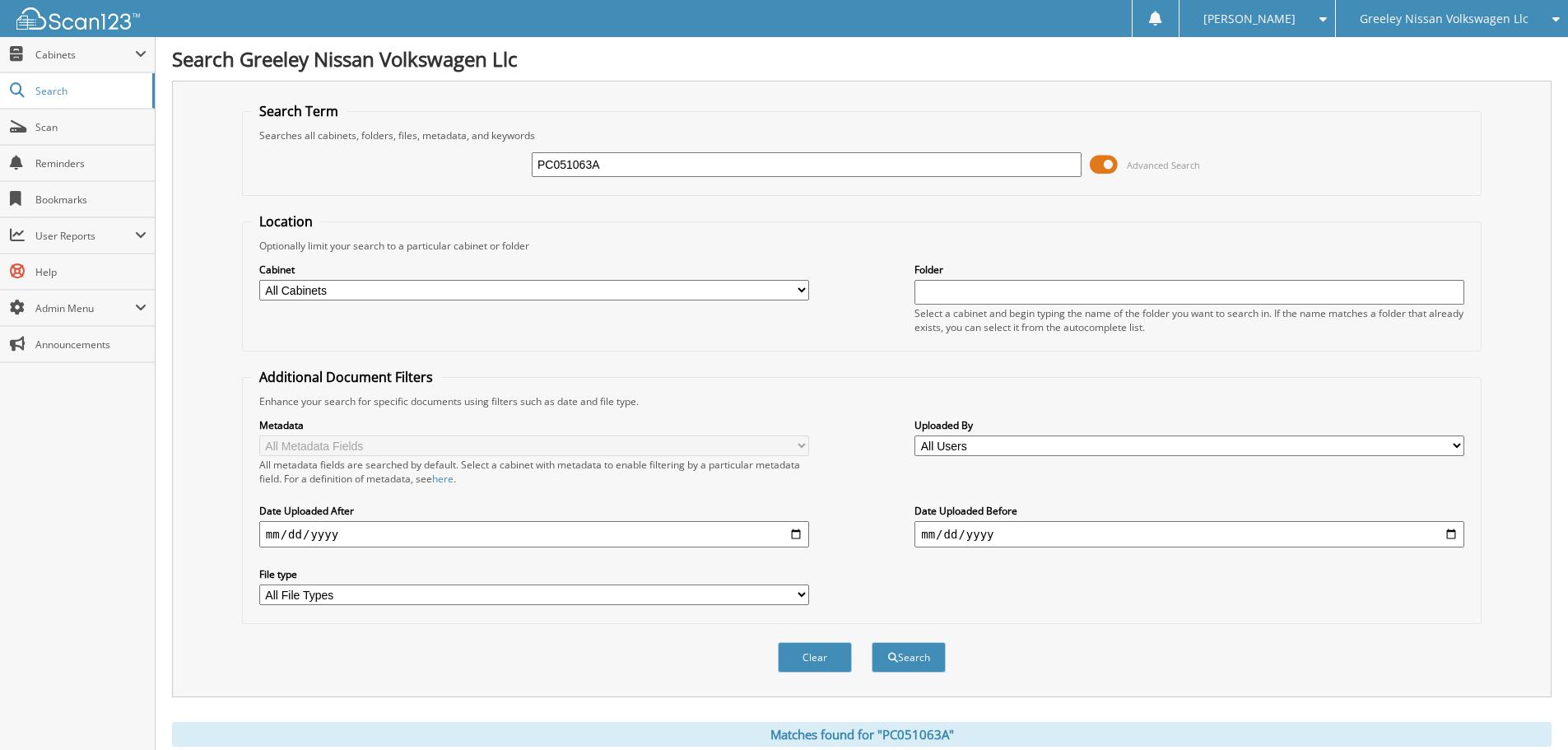
click at [650, 158] on input "PC051063A" at bounding box center [806, 164] width 549 height 25
click at [651, 159] on input "PC051063A" at bounding box center [806, 164] width 549 height 25
type input "NM023807C"
click at [872, 643] on button "Search" at bounding box center [909, 658] width 74 height 30
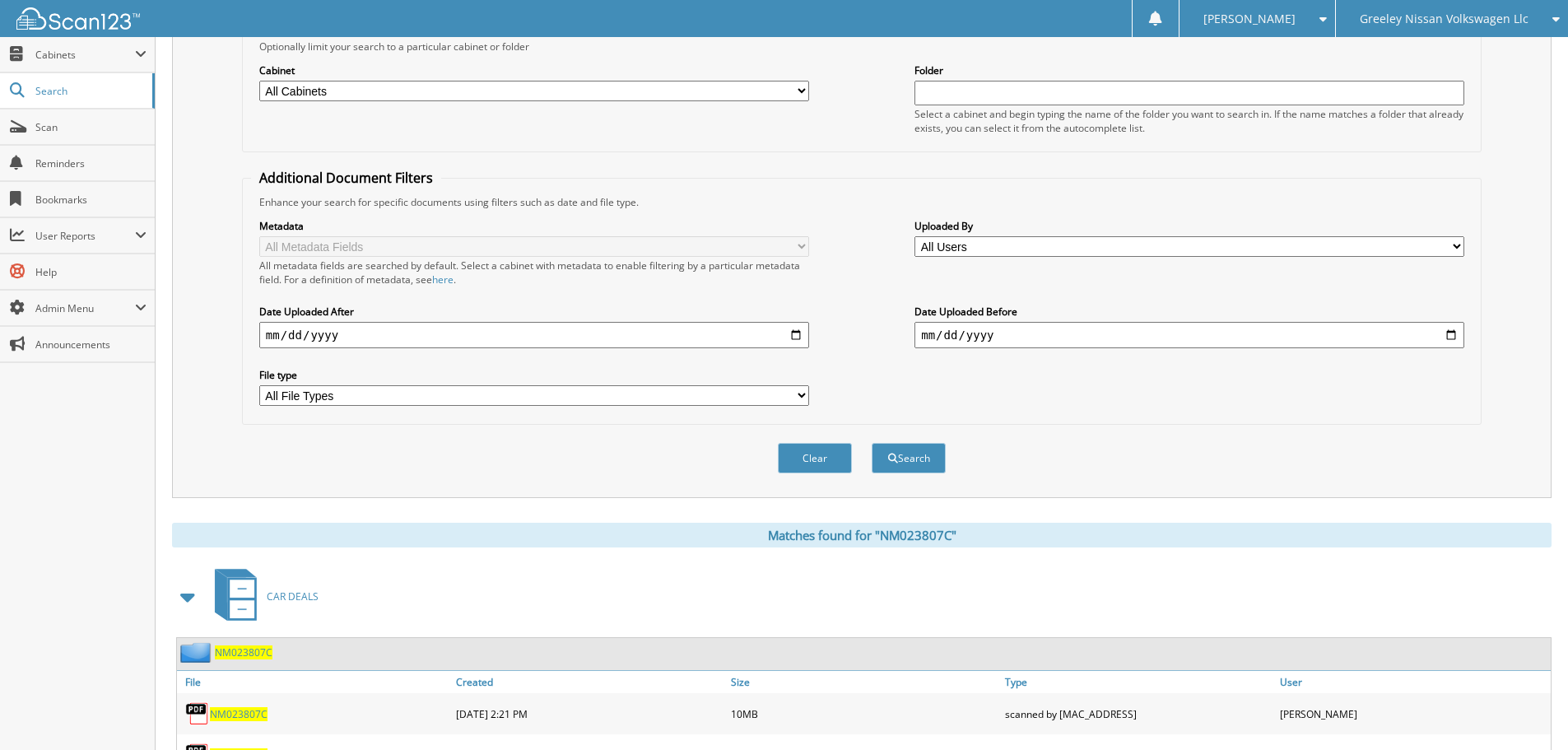
scroll to position [276, 0]
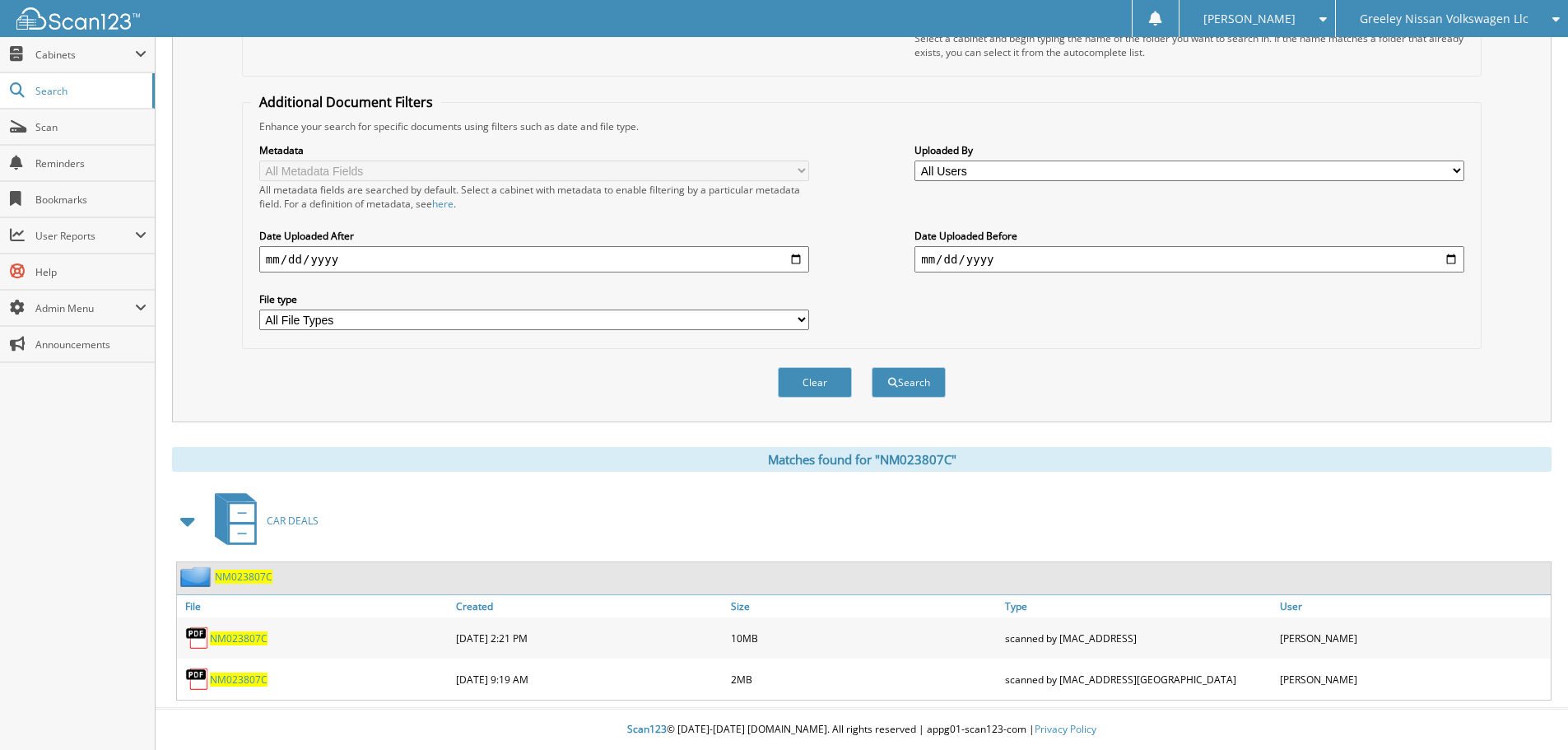
click at [252, 635] on span "NM023807C" at bounding box center [239, 639] width 57 height 14
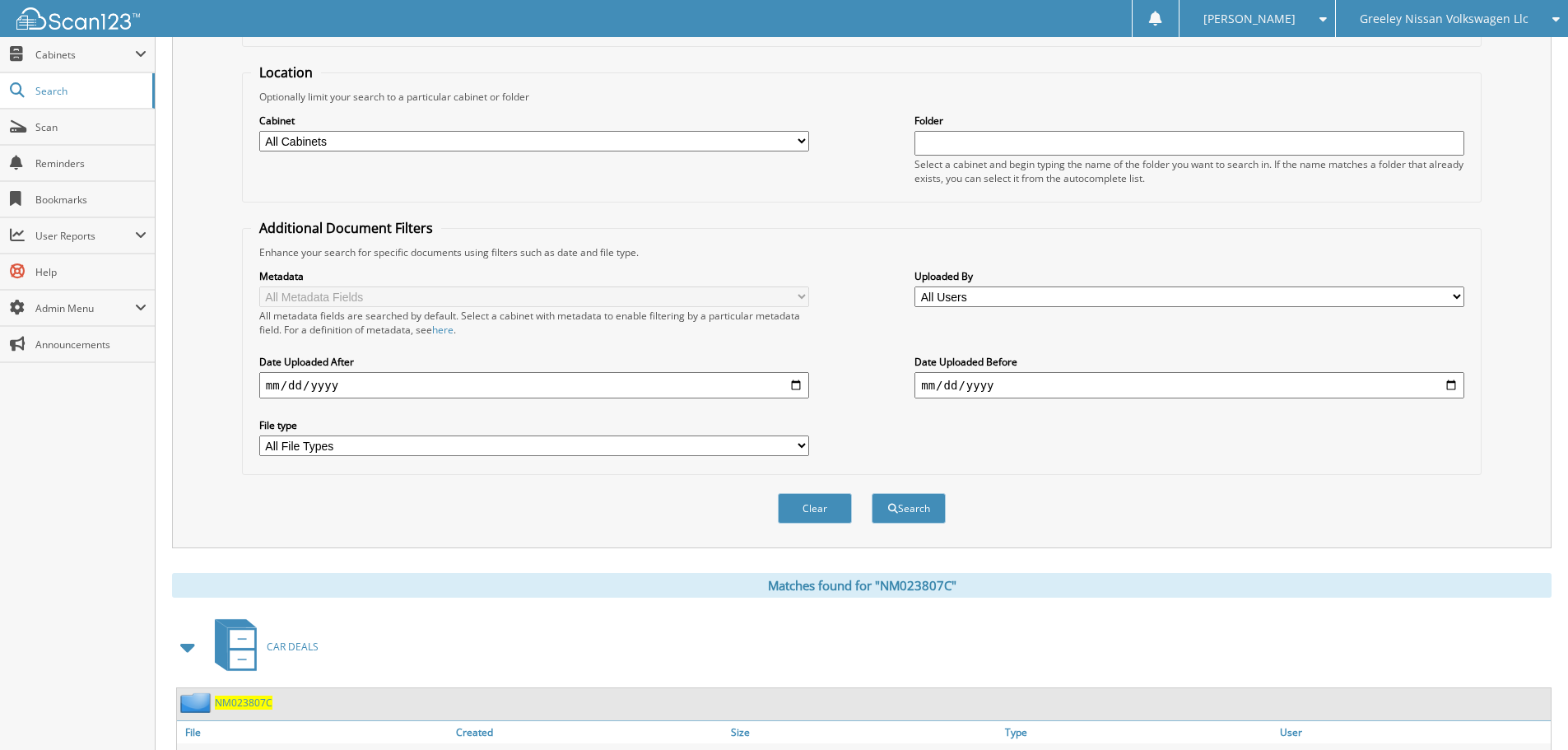
scroll to position [0, 0]
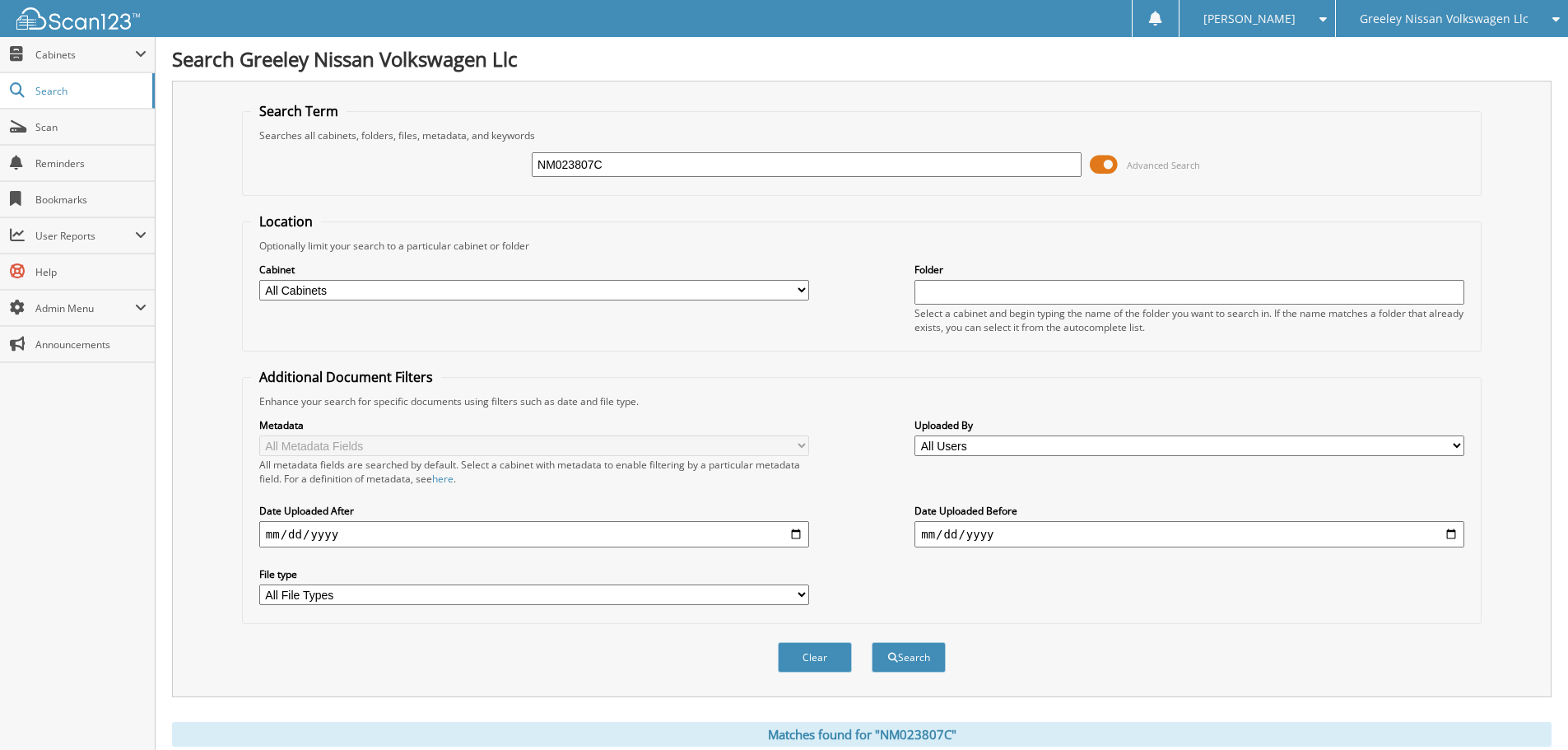
click at [721, 181] on div "NM023807C Advanced Search" at bounding box center [861, 164] width 1221 height 45
click at [719, 173] on input "NM023807C" at bounding box center [806, 164] width 549 height 25
type input "nm013723"
click at [872, 643] on button "Search" at bounding box center [909, 658] width 74 height 30
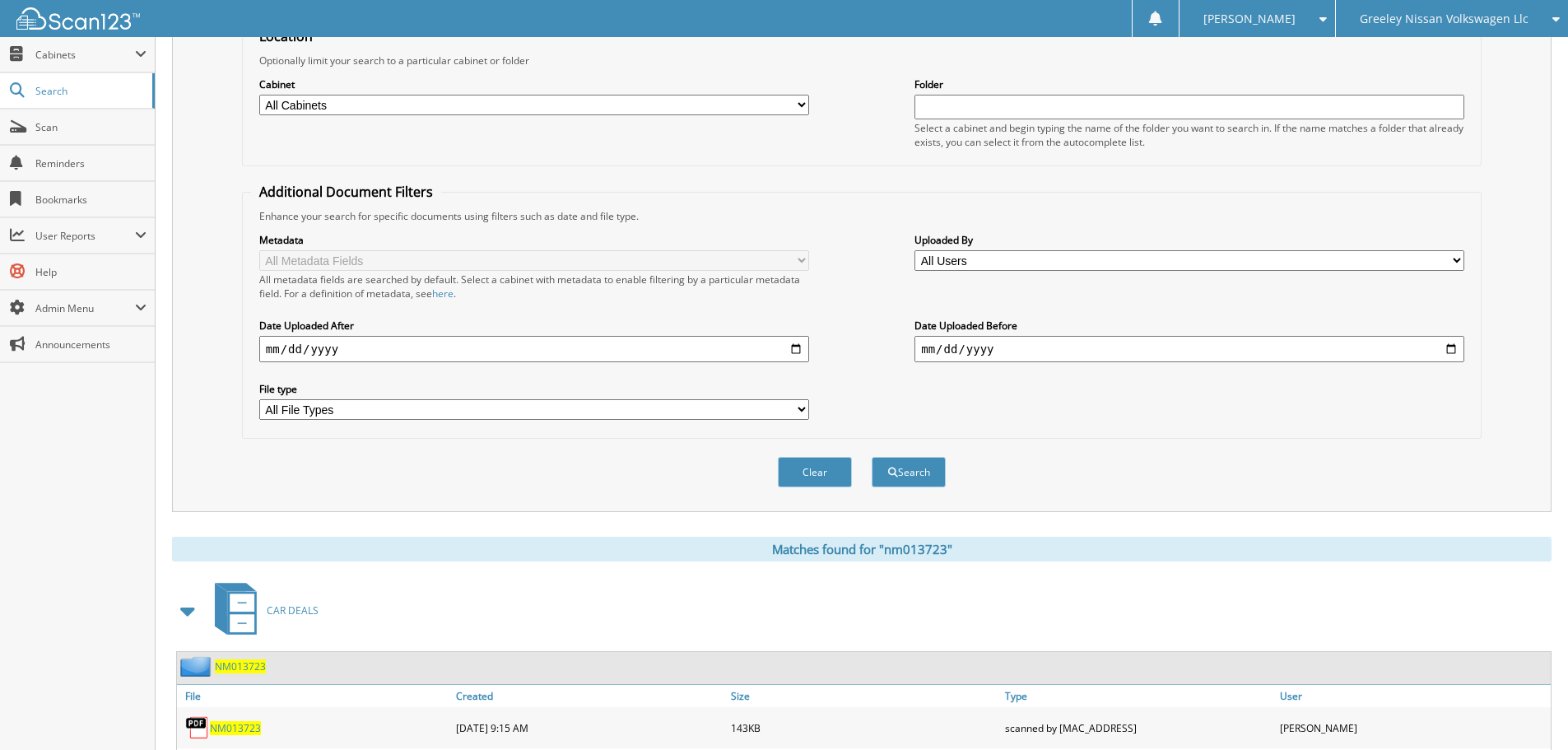
scroll to position [494, 0]
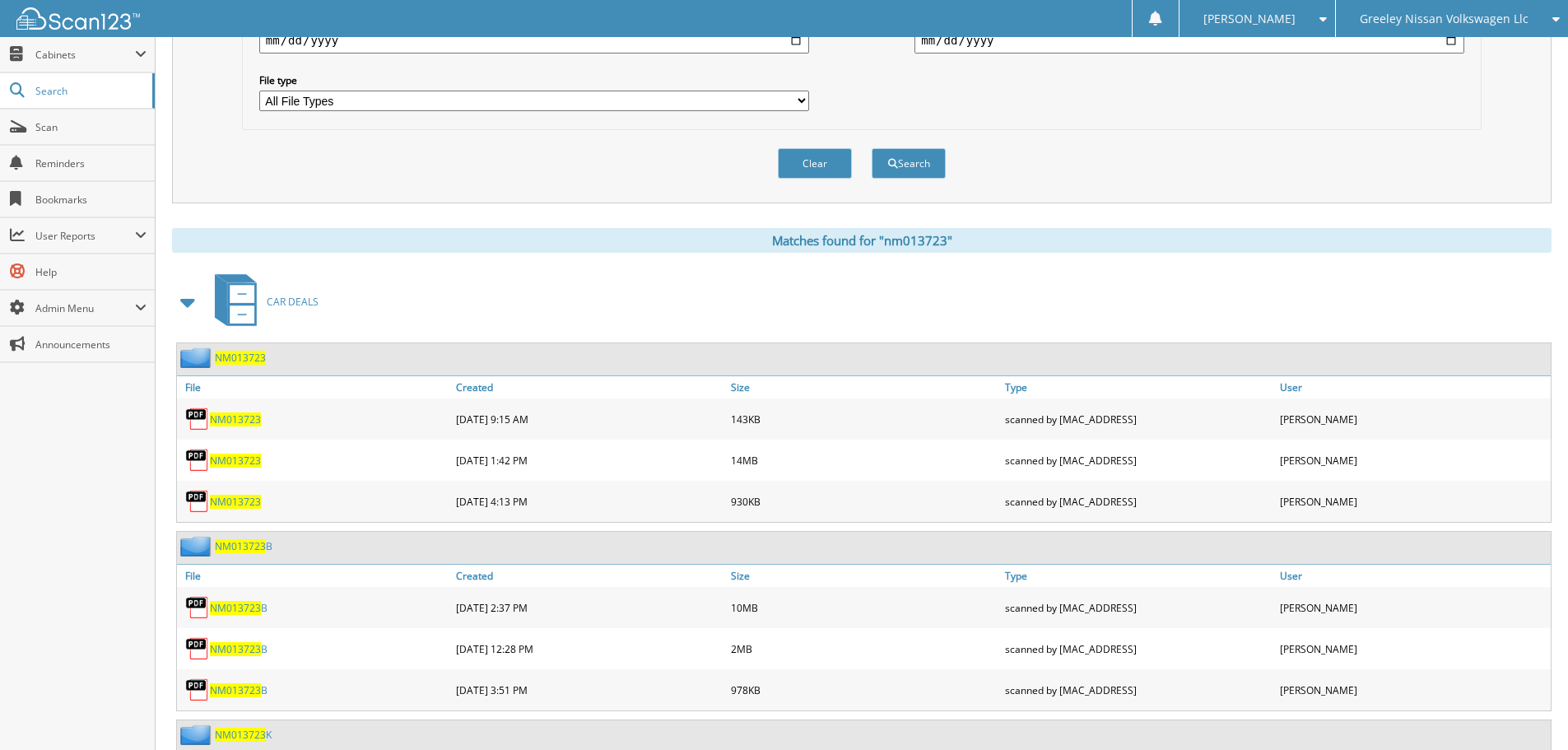
click at [262, 465] on div "NM013723" at bounding box center [314, 460] width 275 height 33
click at [254, 463] on span "NM013723" at bounding box center [235, 461] width 51 height 14
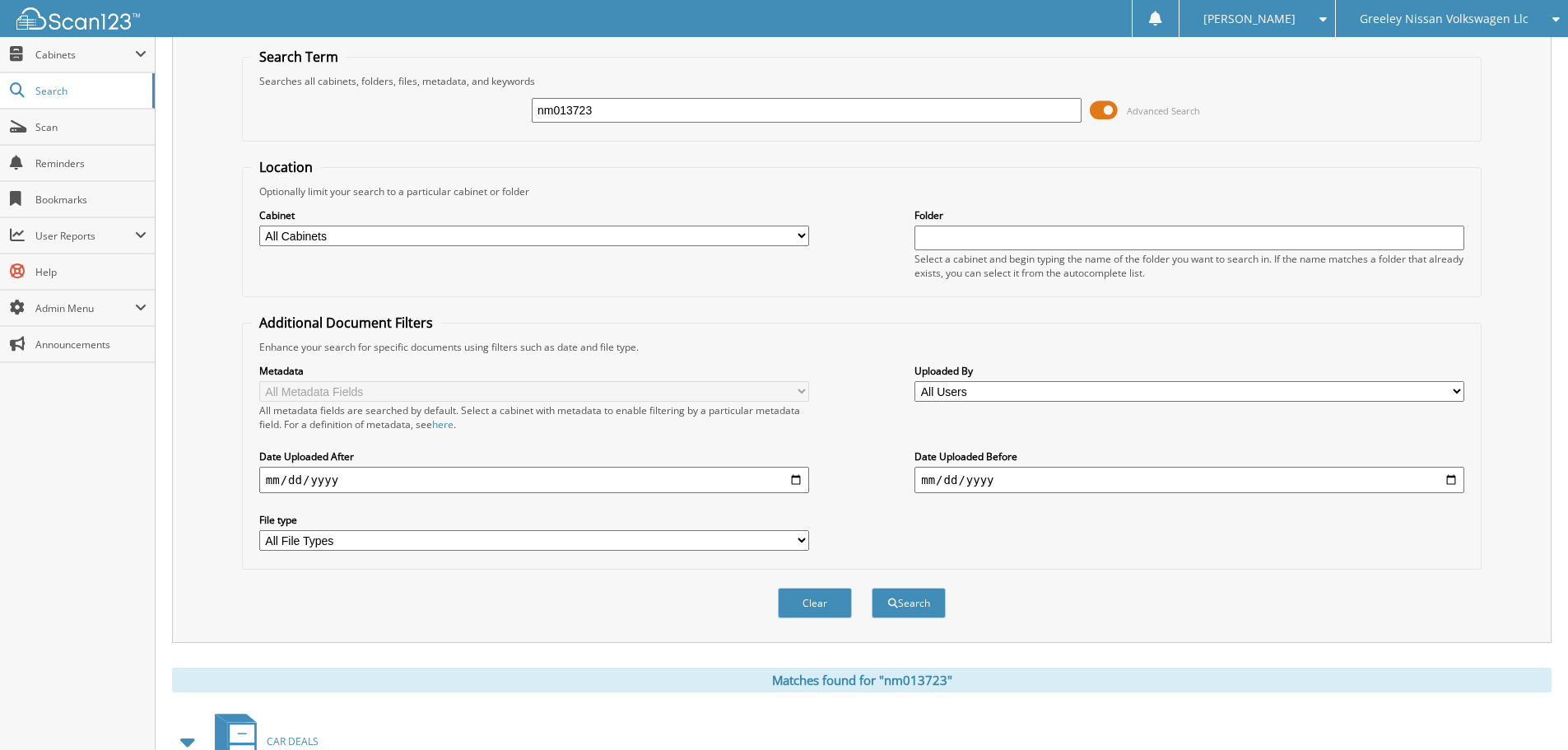
scroll to position [0, 0]
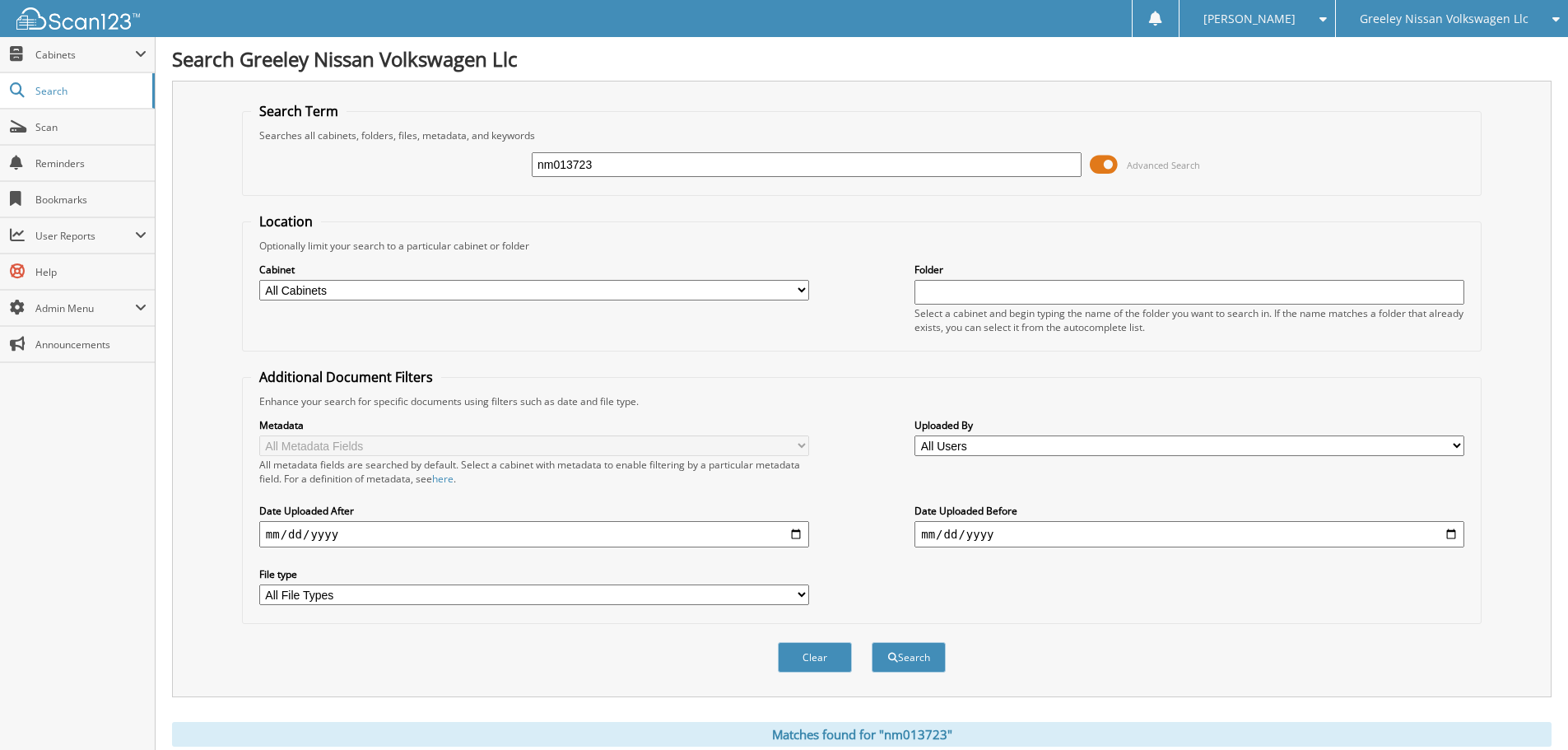
click at [678, 150] on div "nm013723 Advanced Search" at bounding box center [861, 164] width 1221 height 45
click at [680, 160] on input "nm013723" at bounding box center [806, 164] width 549 height 25
type input "n"
type input "rc515027"
click at [872, 643] on button "Search" at bounding box center [909, 658] width 74 height 30
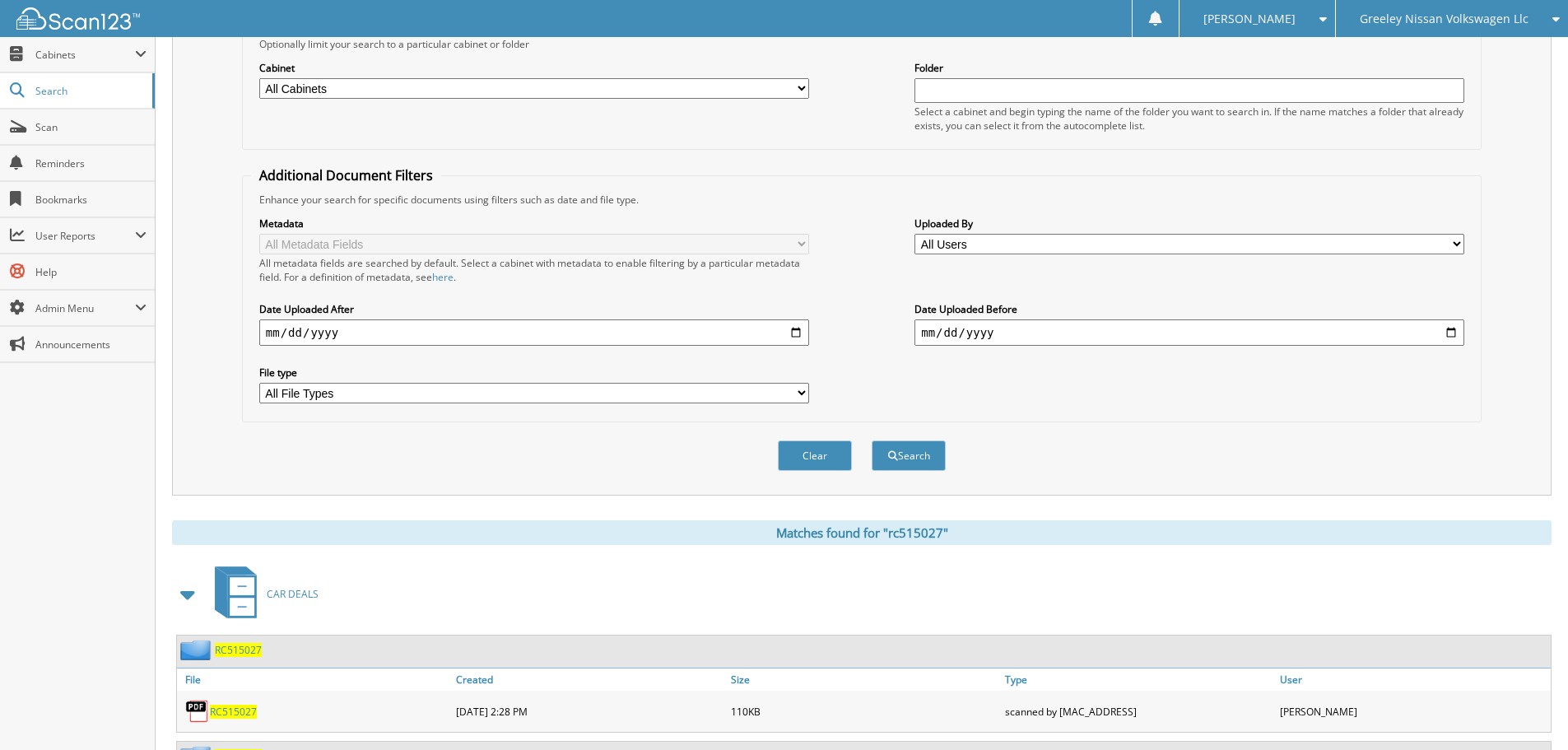
scroll to position [277, 0]
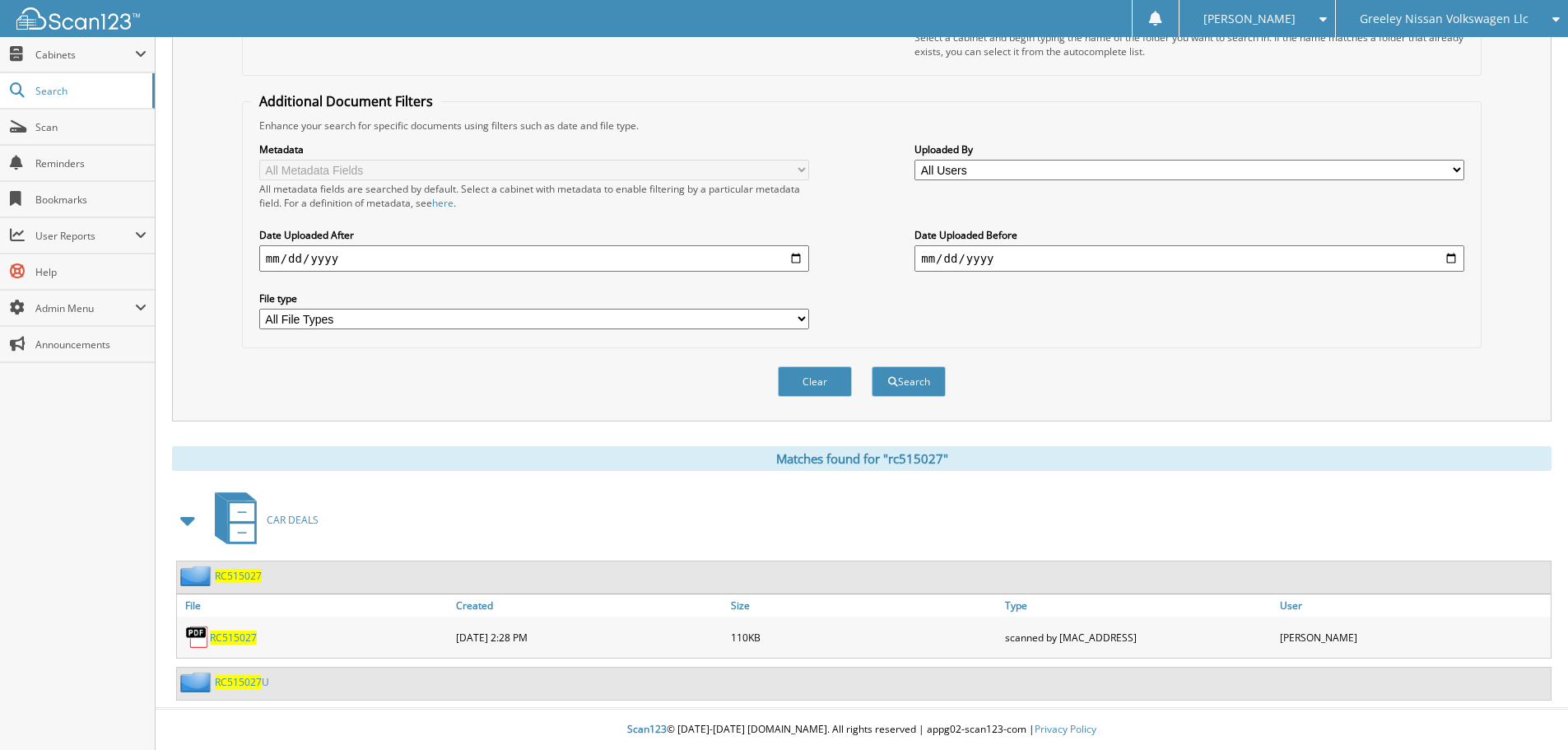
click at [251, 687] on span "RC515027" at bounding box center [238, 682] width 47 height 14
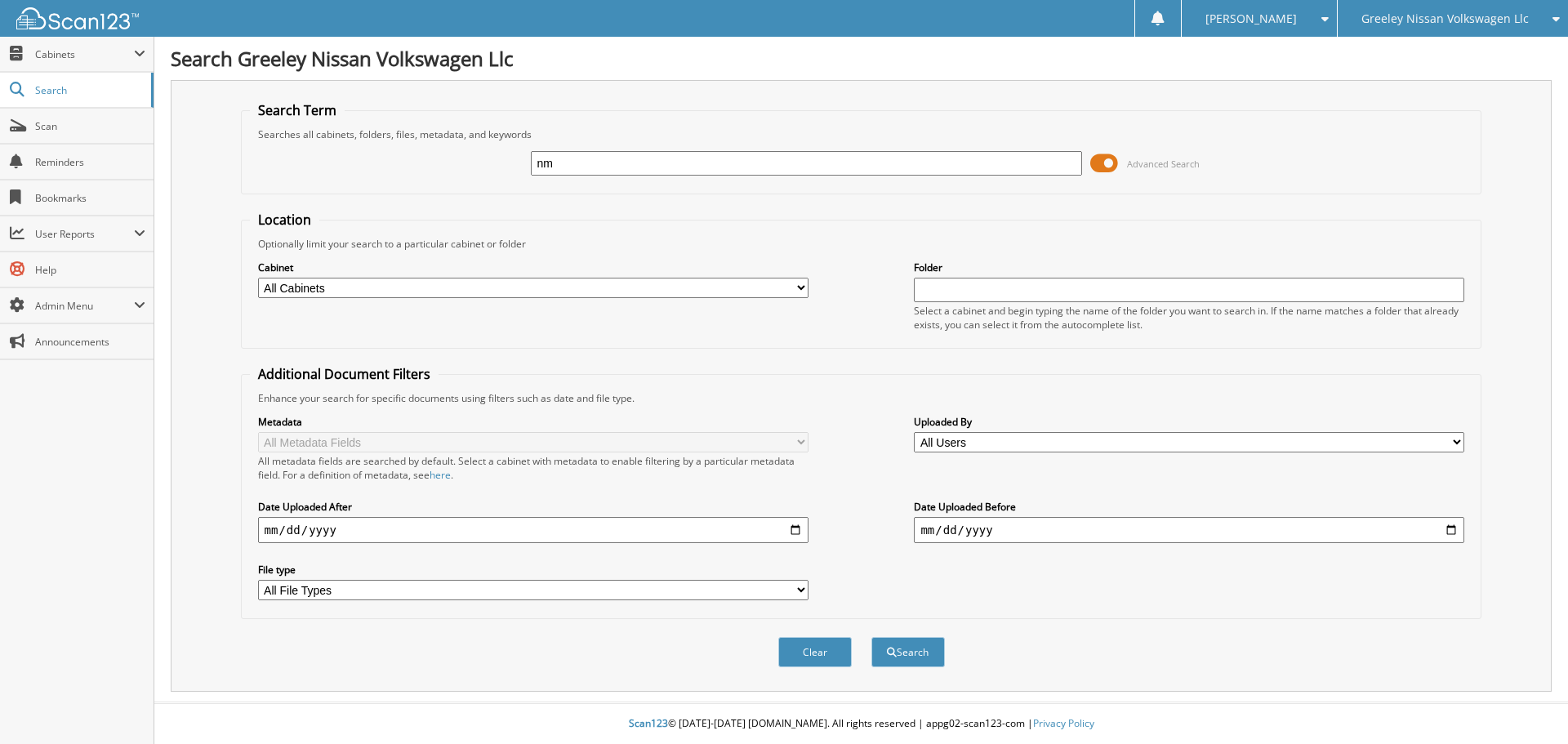
type input "NM023807C"
click at [871, 638] on button "Search" at bounding box center [908, 653] width 74 height 30
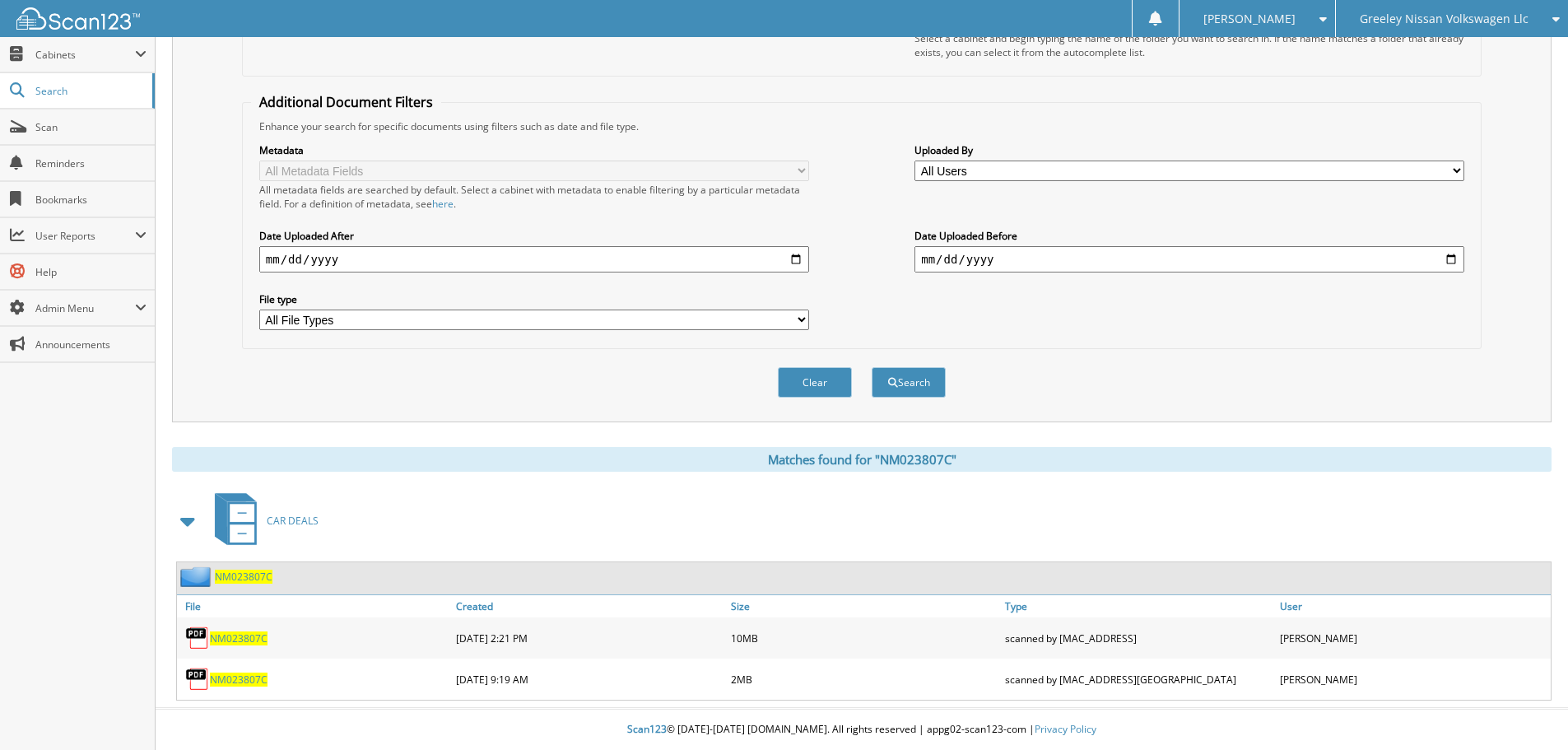
click at [256, 636] on span "NM023807C" at bounding box center [239, 639] width 57 height 14
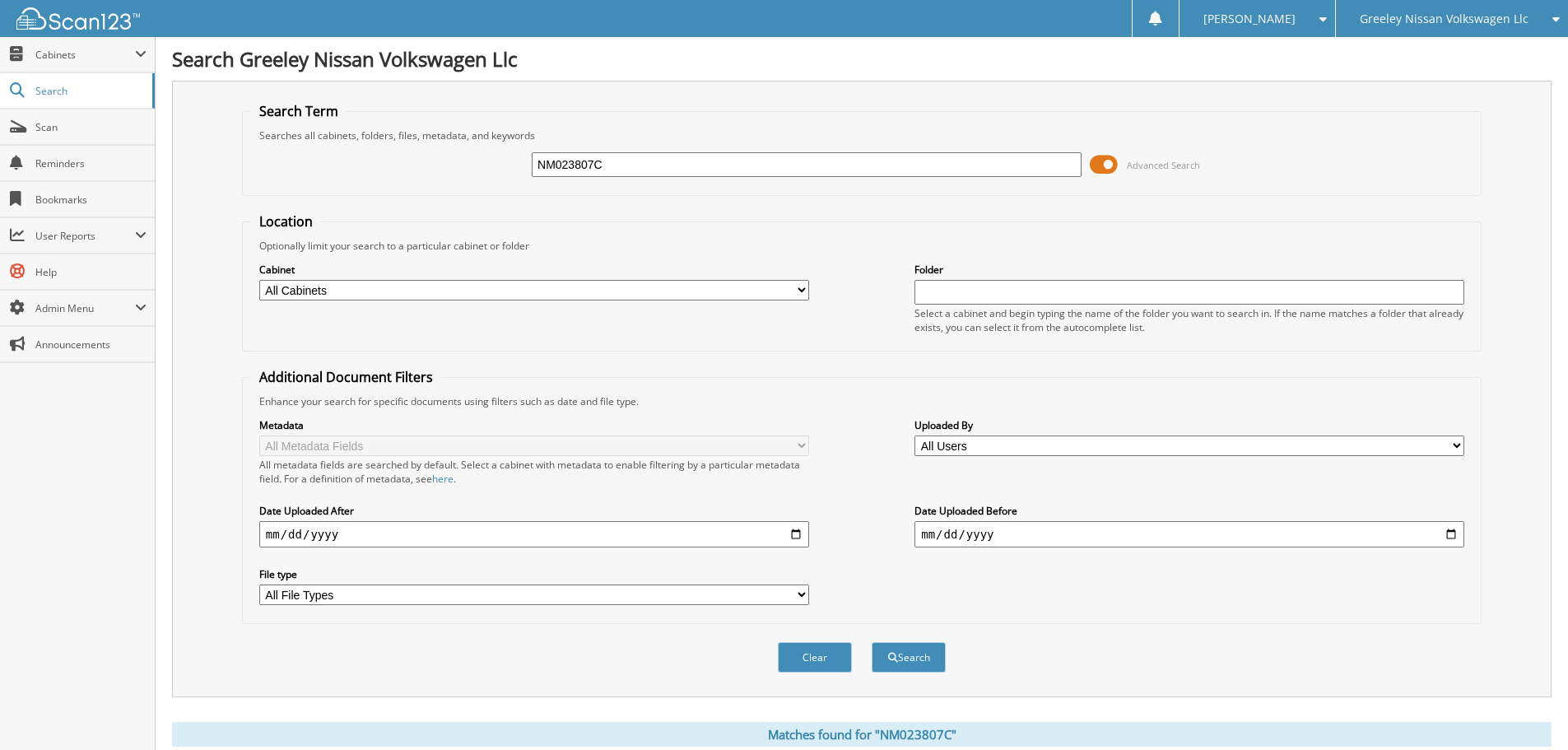
click at [726, 163] on input "NM023807C" at bounding box center [806, 164] width 549 height 25
type input "nw480603b"
click at [872, 643] on button "Search" at bounding box center [909, 658] width 74 height 30
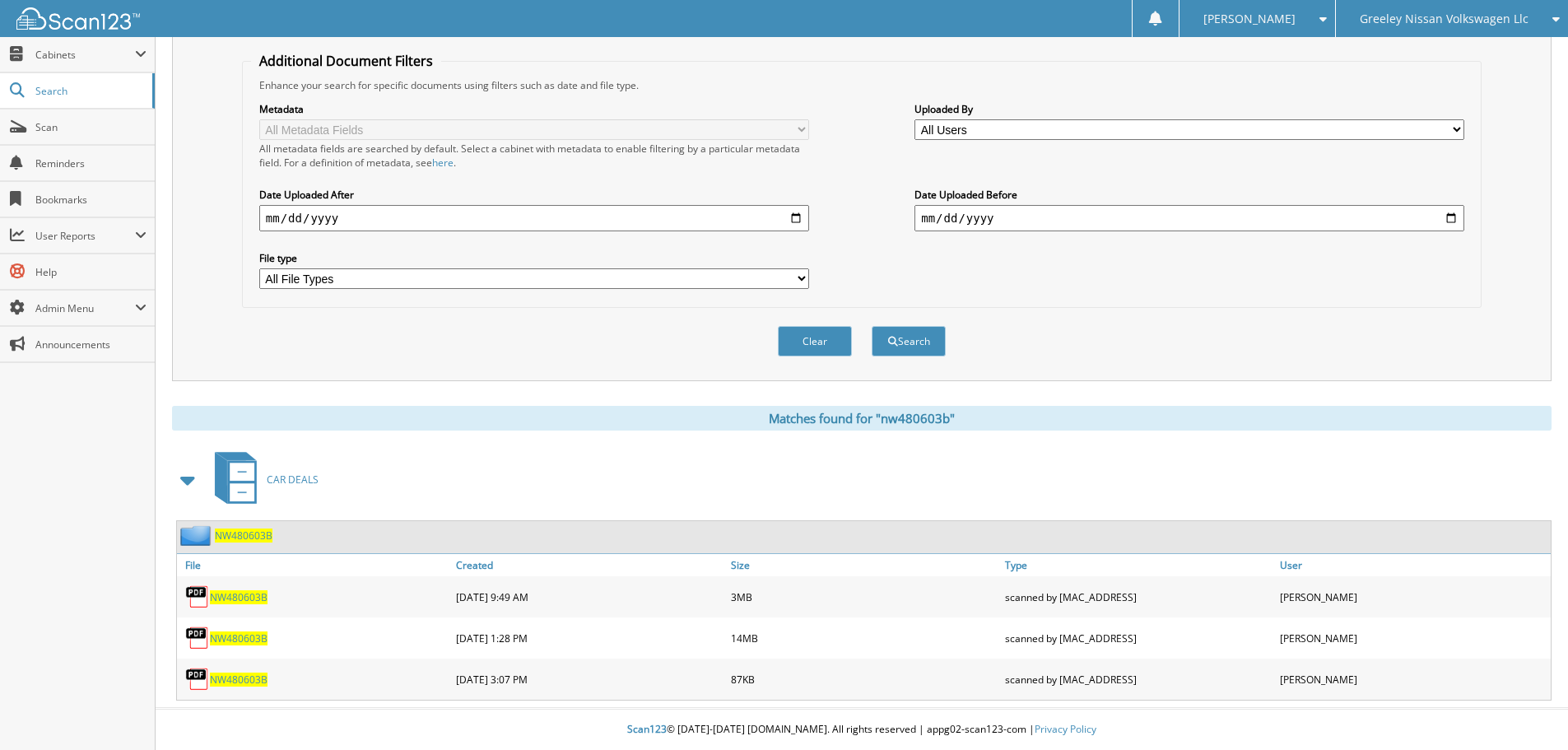
click at [250, 640] on span "NW480603B" at bounding box center [239, 639] width 57 height 14
